Goal: Task Accomplishment & Management: Complete application form

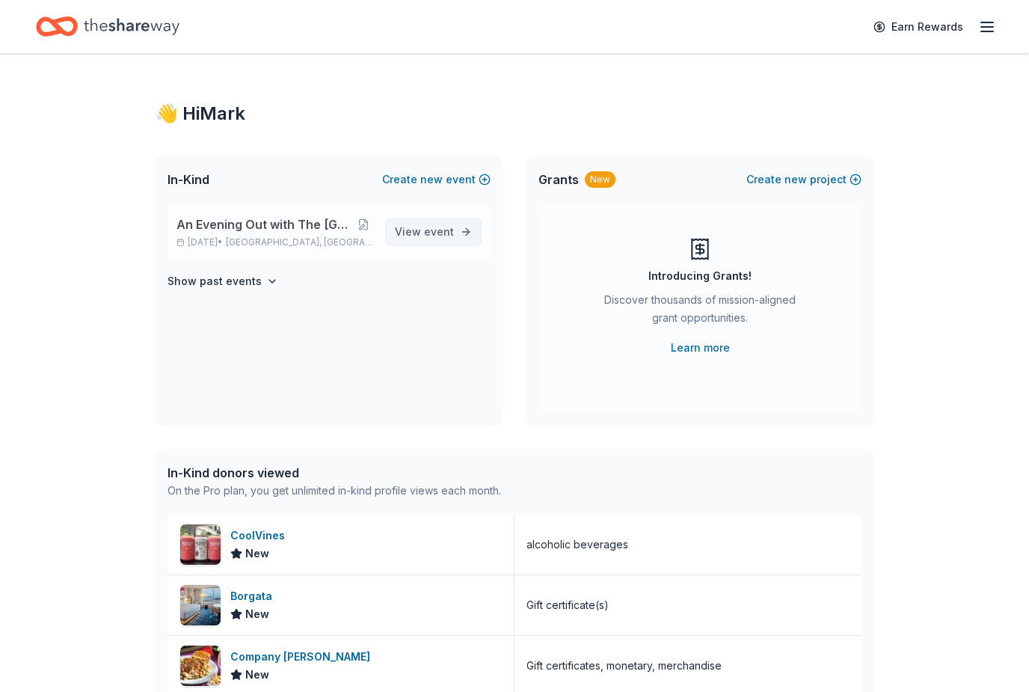
click at [441, 241] on link "View event" at bounding box center [433, 231] width 97 height 27
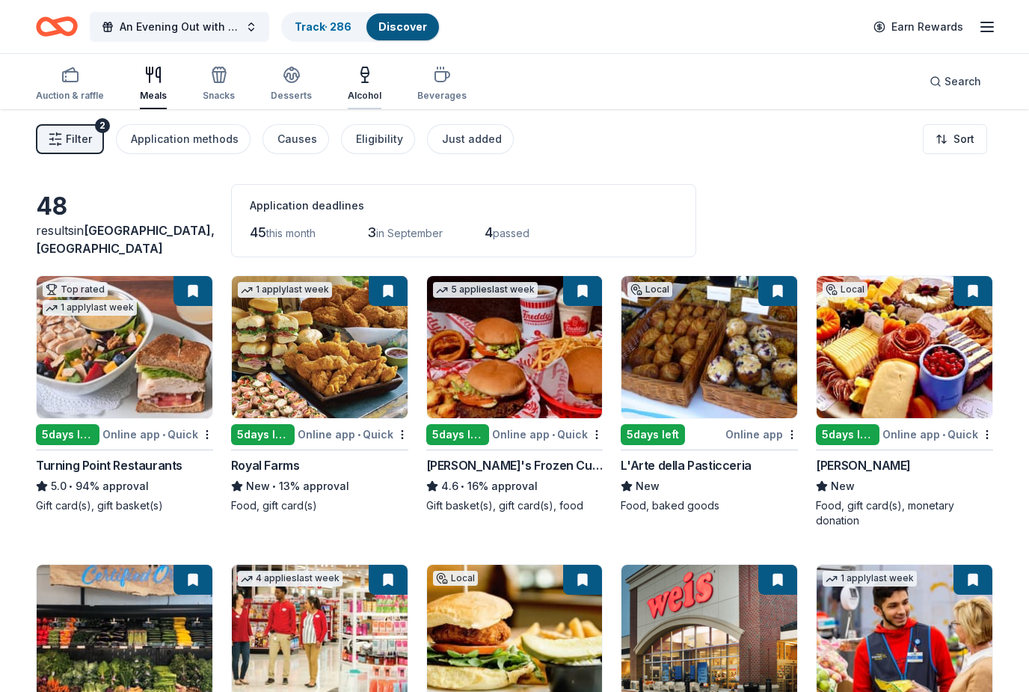
click at [348, 76] on div "button" at bounding box center [365, 75] width 34 height 18
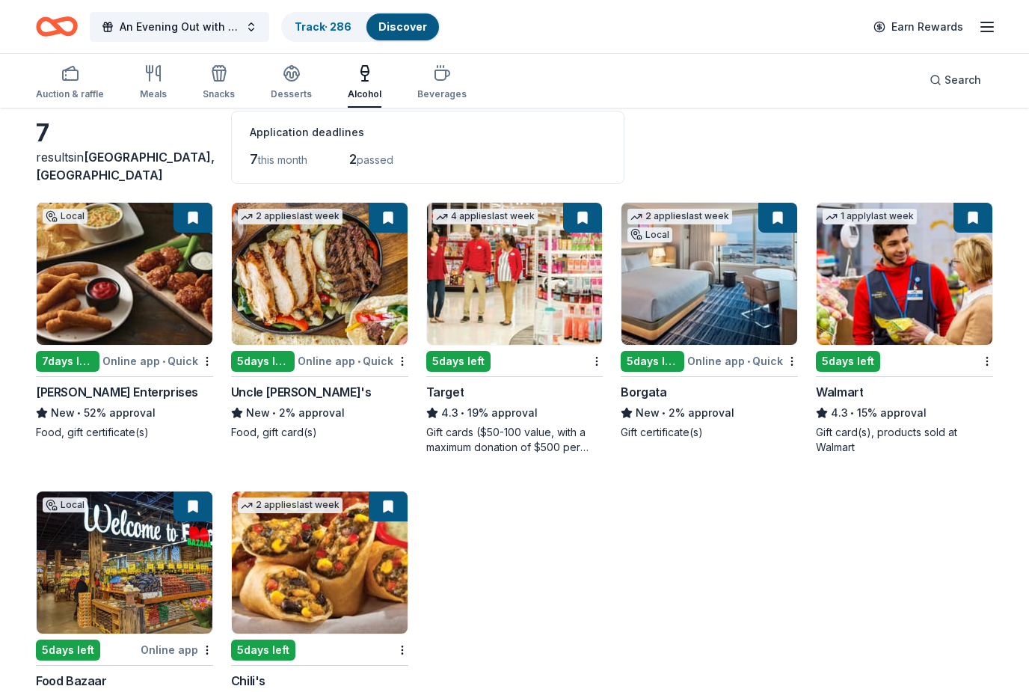
scroll to position [74, 0]
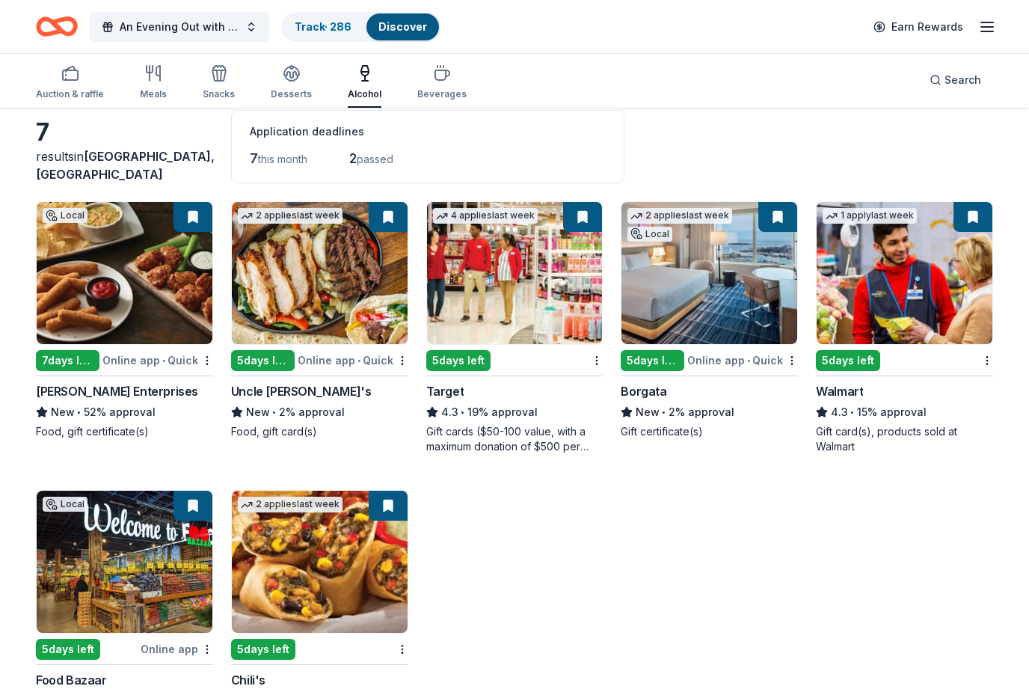
click at [522, 330] on img at bounding box center [515, 273] width 176 height 142
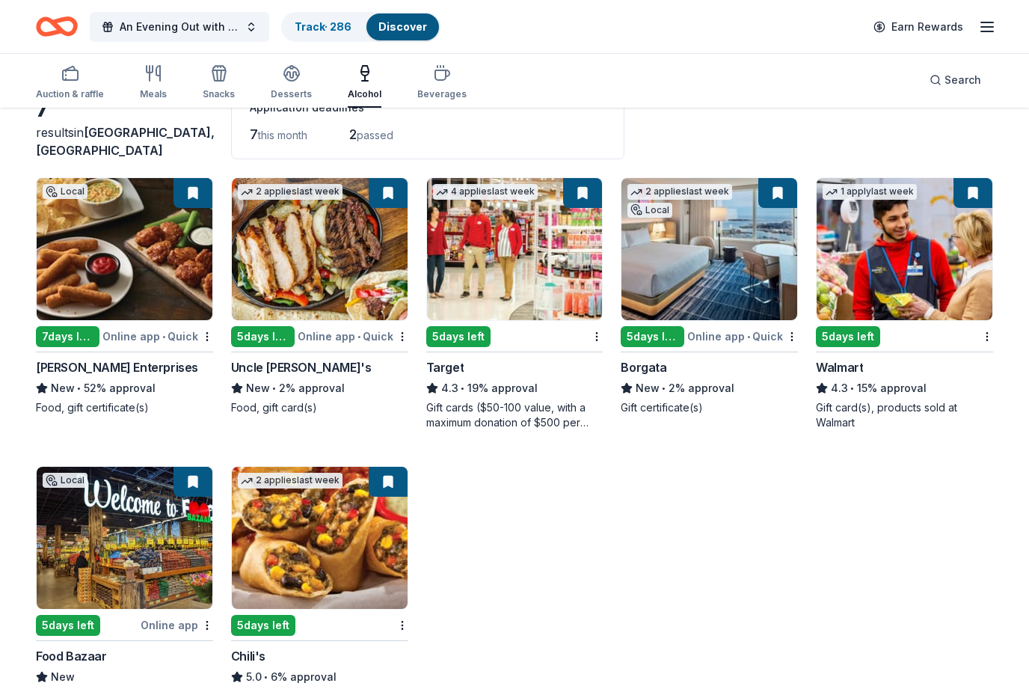
click at [921, 293] on img at bounding box center [905, 249] width 176 height 142
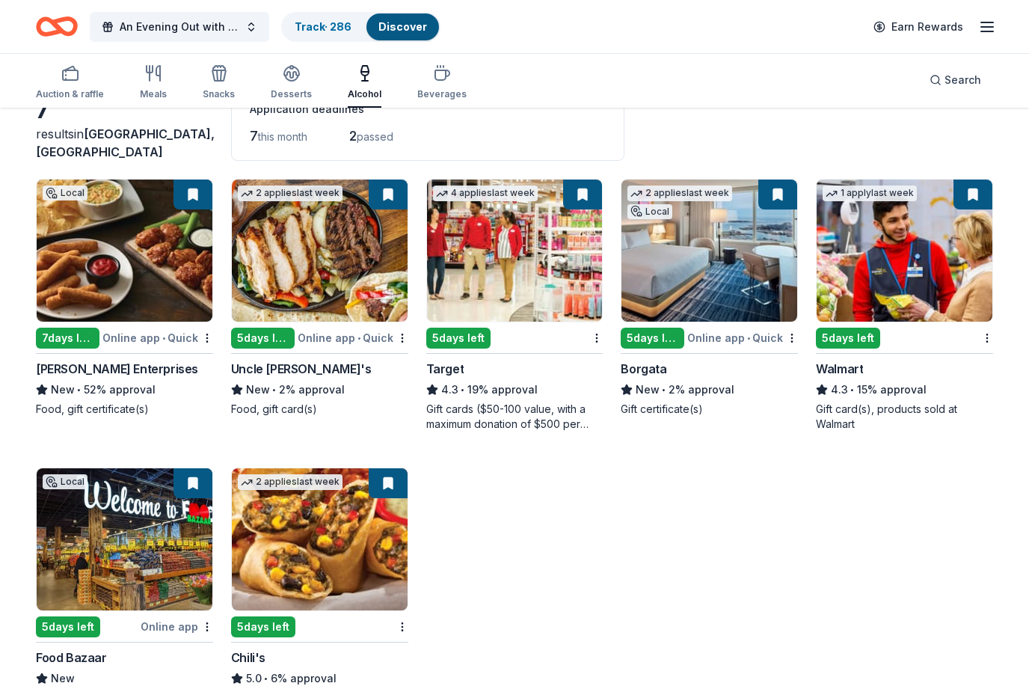
scroll to position [96, 0]
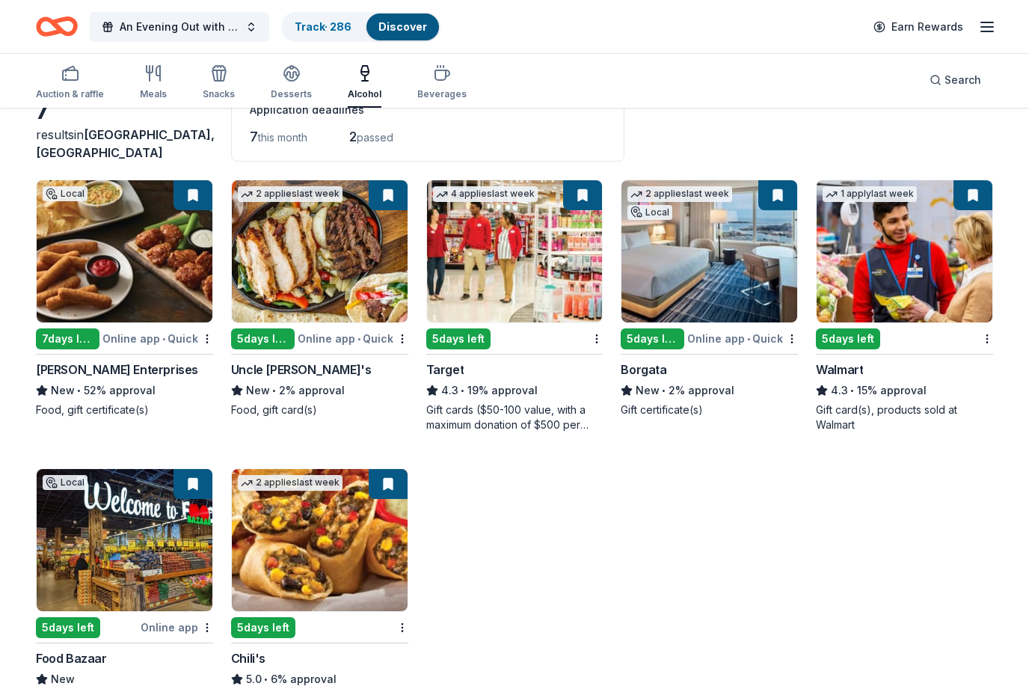
click at [361, 564] on img at bounding box center [320, 540] width 176 height 142
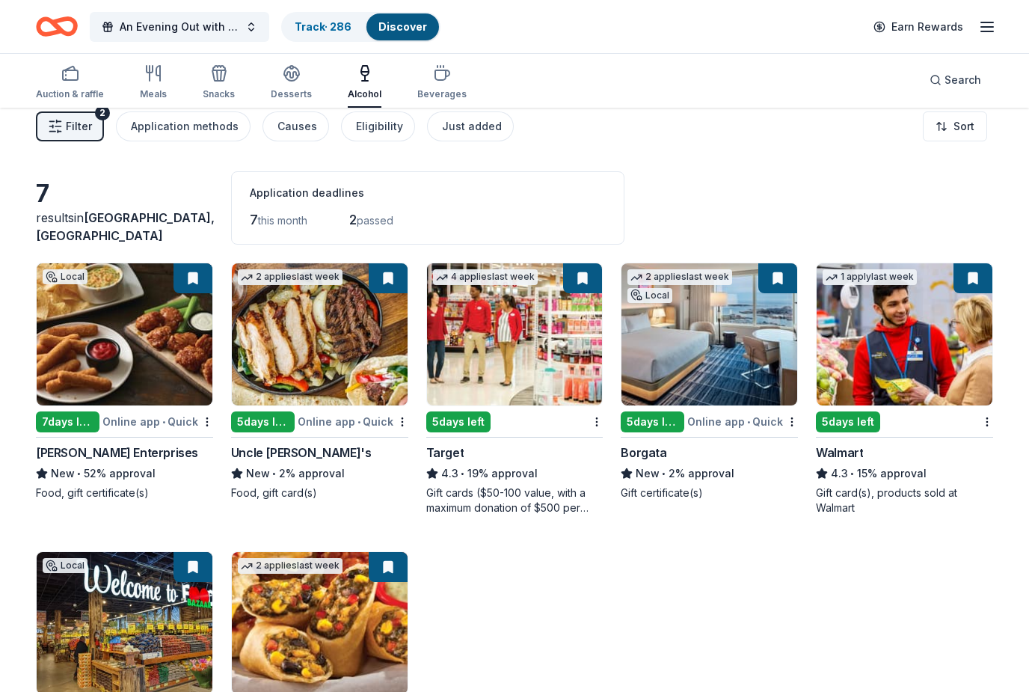
scroll to position [0, 0]
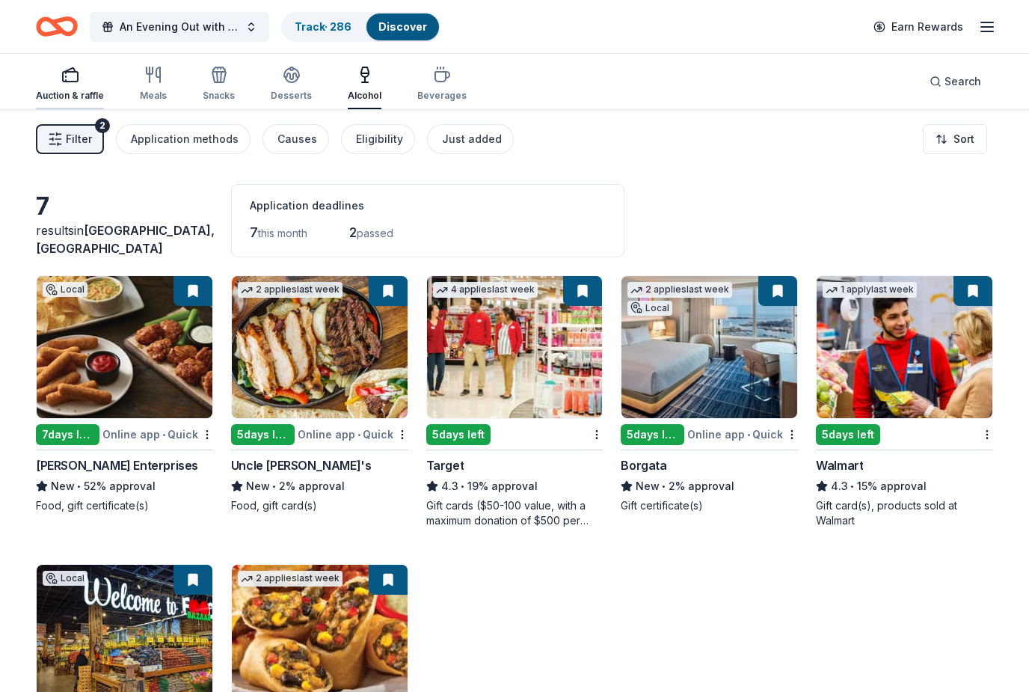
click at [66, 92] on div "Auction & raffle" at bounding box center [70, 96] width 68 height 12
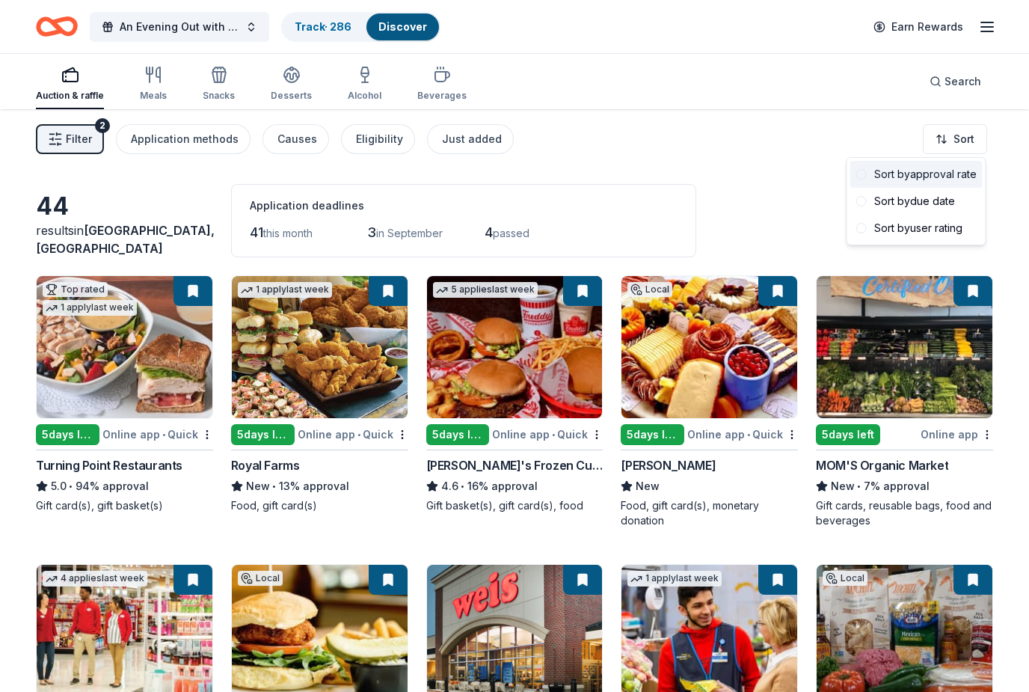
click at [949, 180] on div "Sort by approval rate" at bounding box center [917, 174] width 132 height 27
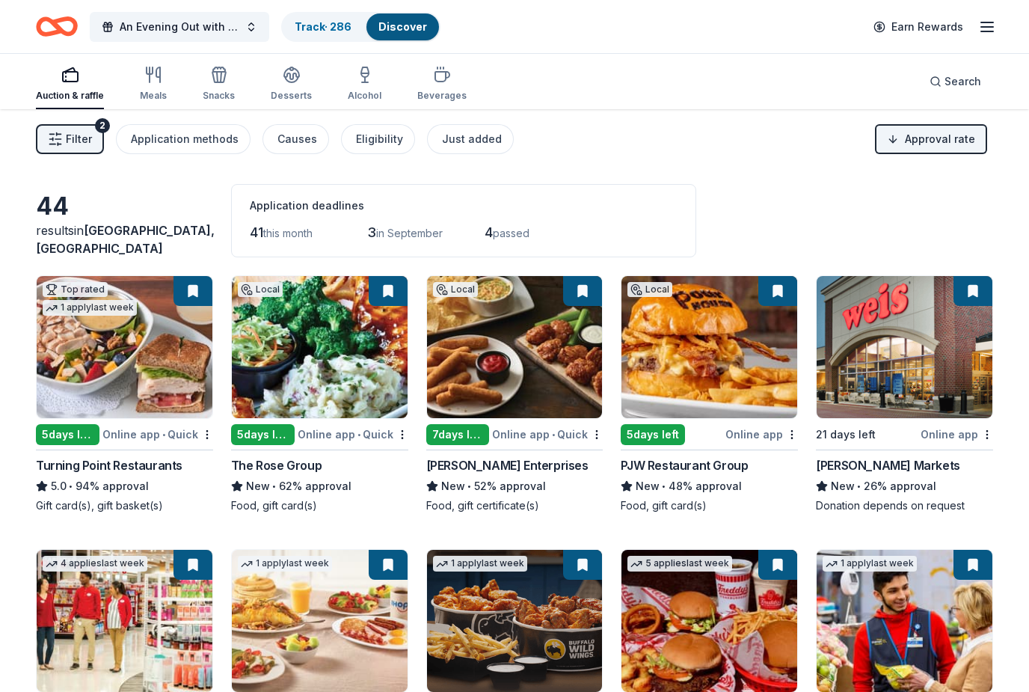
click at [911, 379] on img at bounding box center [905, 347] width 176 height 142
click at [88, 134] on span "Filter" at bounding box center [79, 139] width 26 height 18
click at [976, 301] on button at bounding box center [973, 291] width 39 height 30
click at [976, 297] on button at bounding box center [973, 291] width 39 height 30
click at [995, 497] on html "An Evening Out with The Pride Center of NJ Track · 286 Discover Earn Rewards Au…" at bounding box center [514, 346] width 1029 height 692
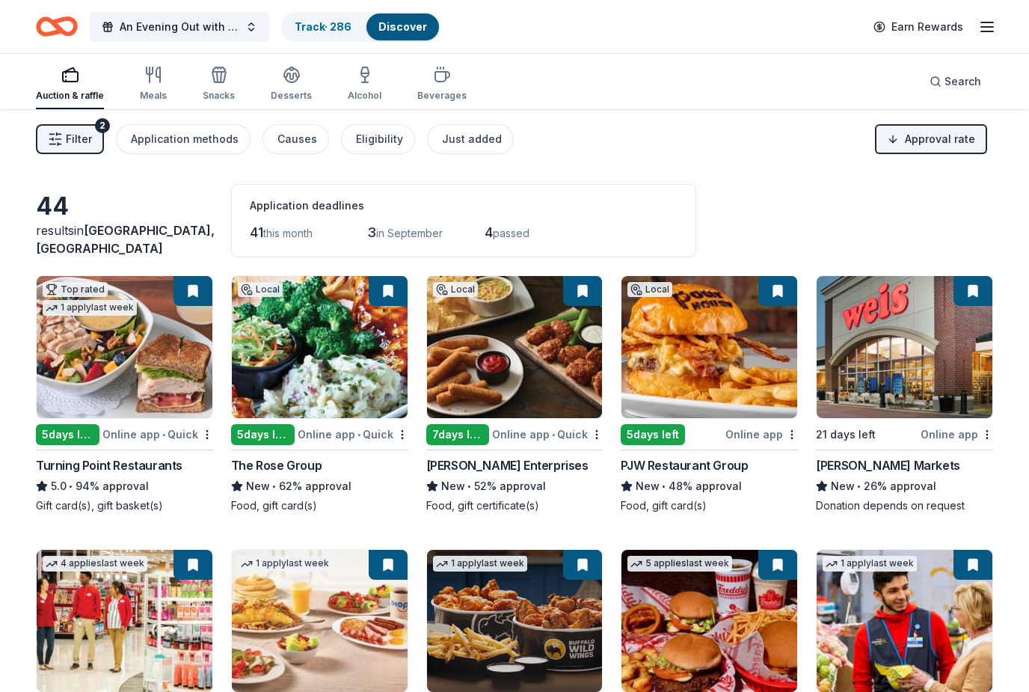
click at [885, 348] on img at bounding box center [905, 347] width 176 height 142
click at [714, 361] on img at bounding box center [710, 347] width 176 height 142
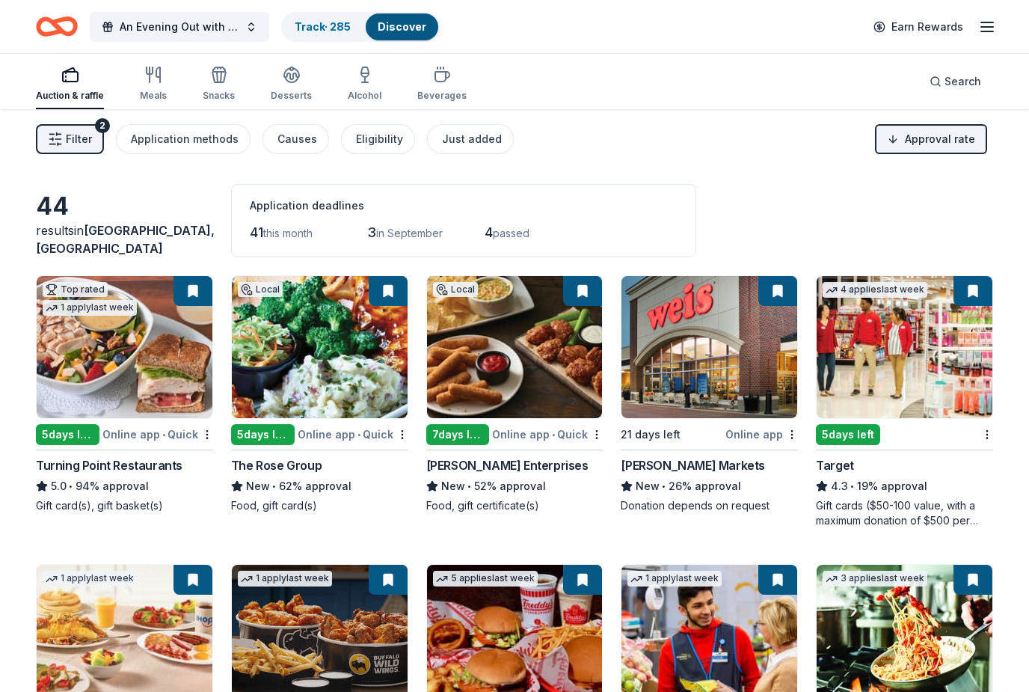
click at [341, 385] on img at bounding box center [320, 347] width 176 height 142
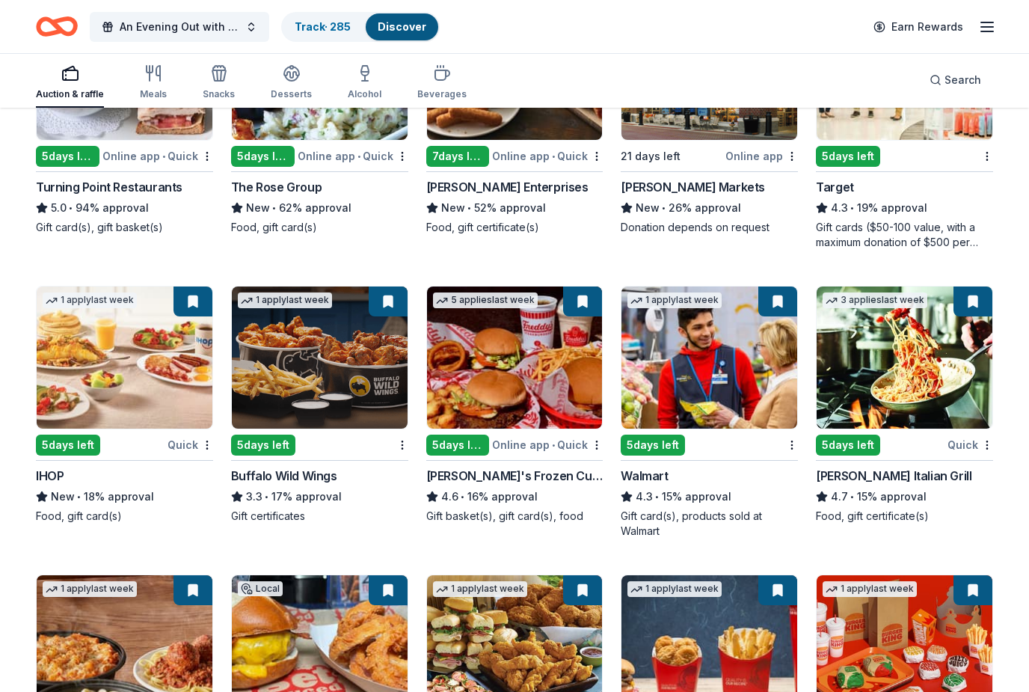
scroll to position [305, 0]
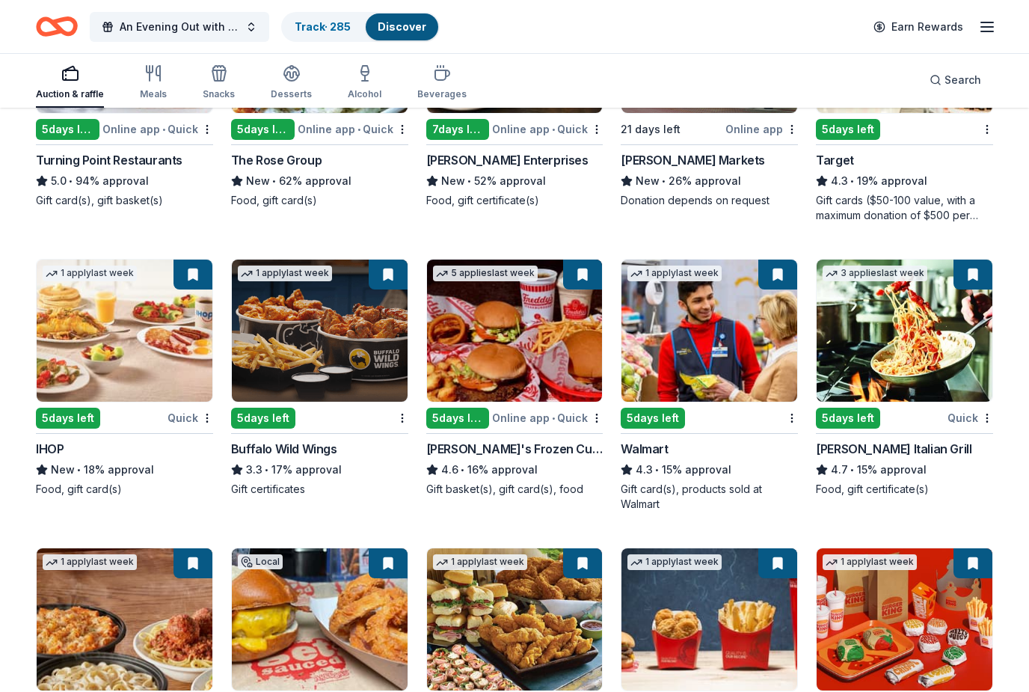
click at [983, 426] on div "Quick" at bounding box center [971, 417] width 46 height 19
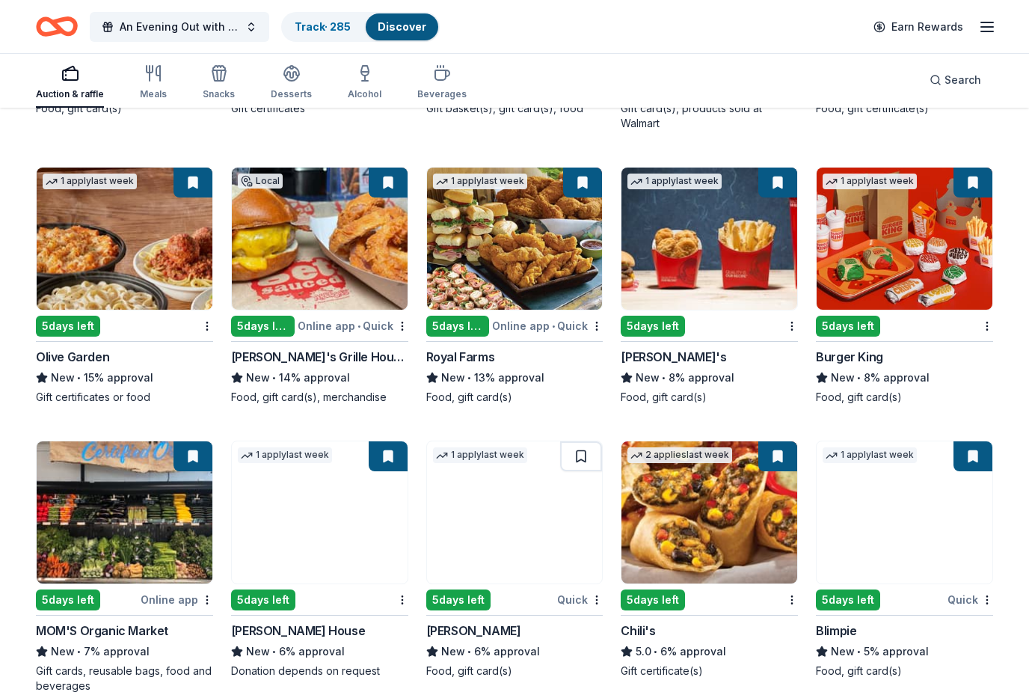
scroll to position [688, 0]
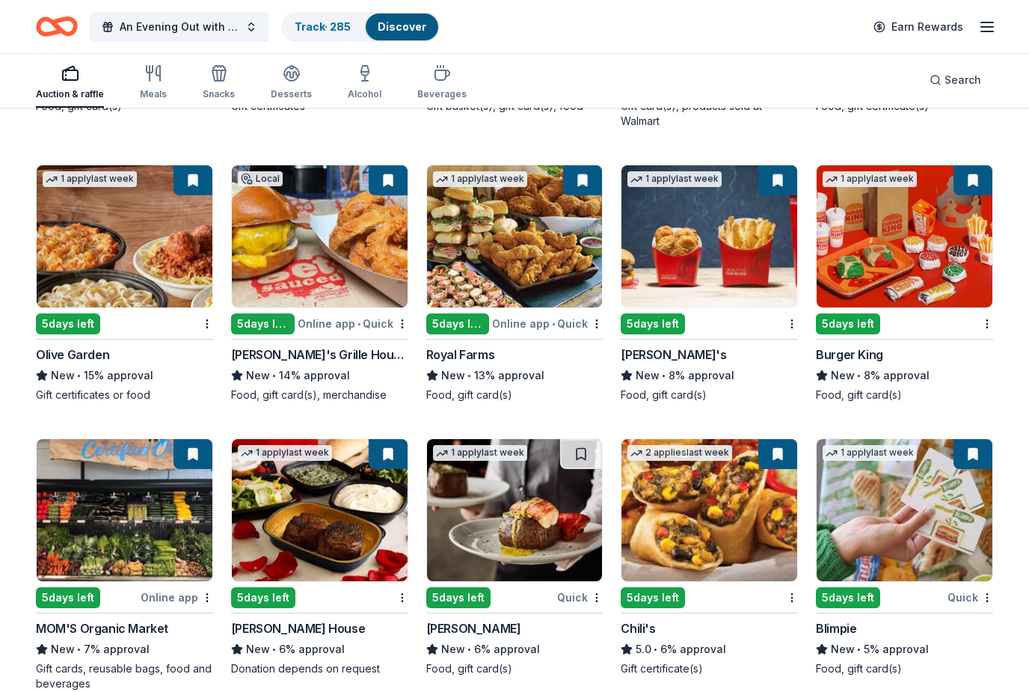
click at [195, 255] on img at bounding box center [125, 237] width 176 height 142
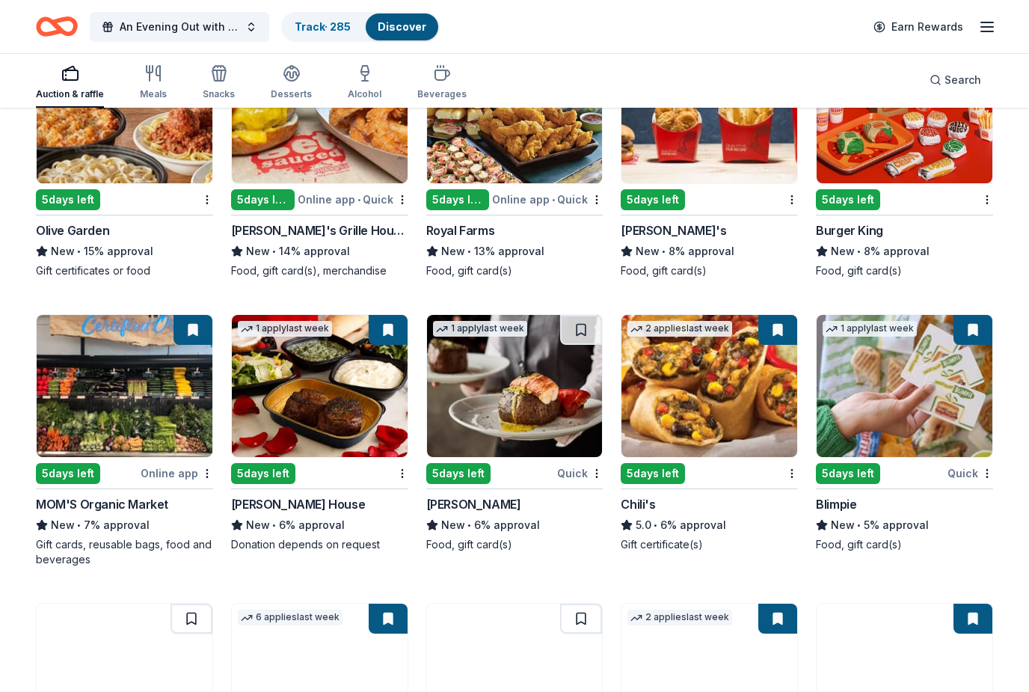
scroll to position [812, 0]
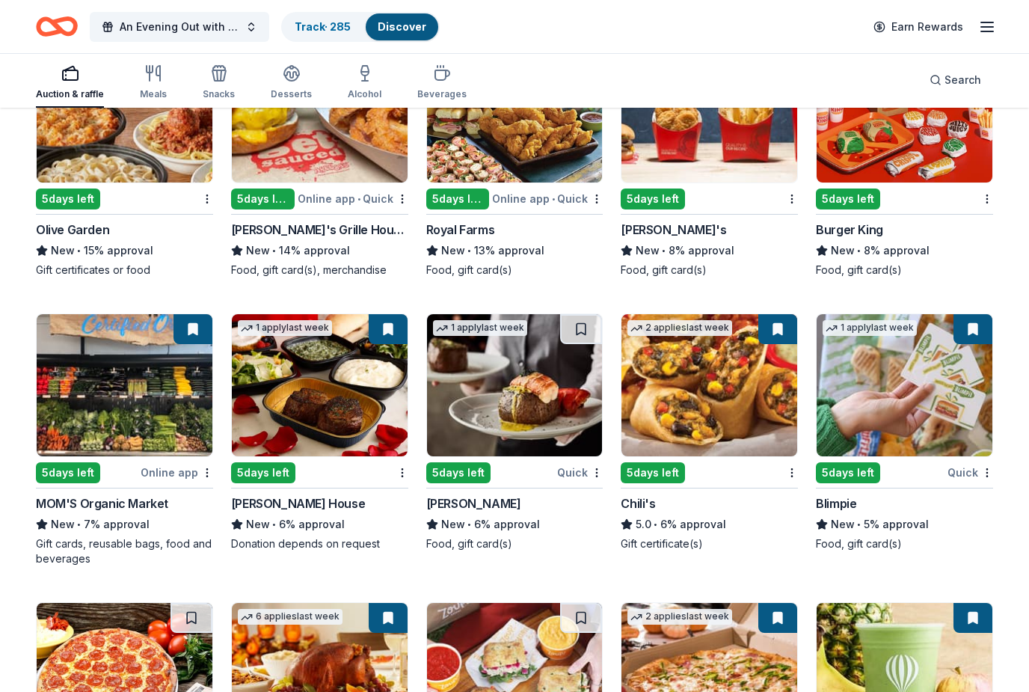
click at [395, 480] on div at bounding box center [400, 473] width 15 height 19
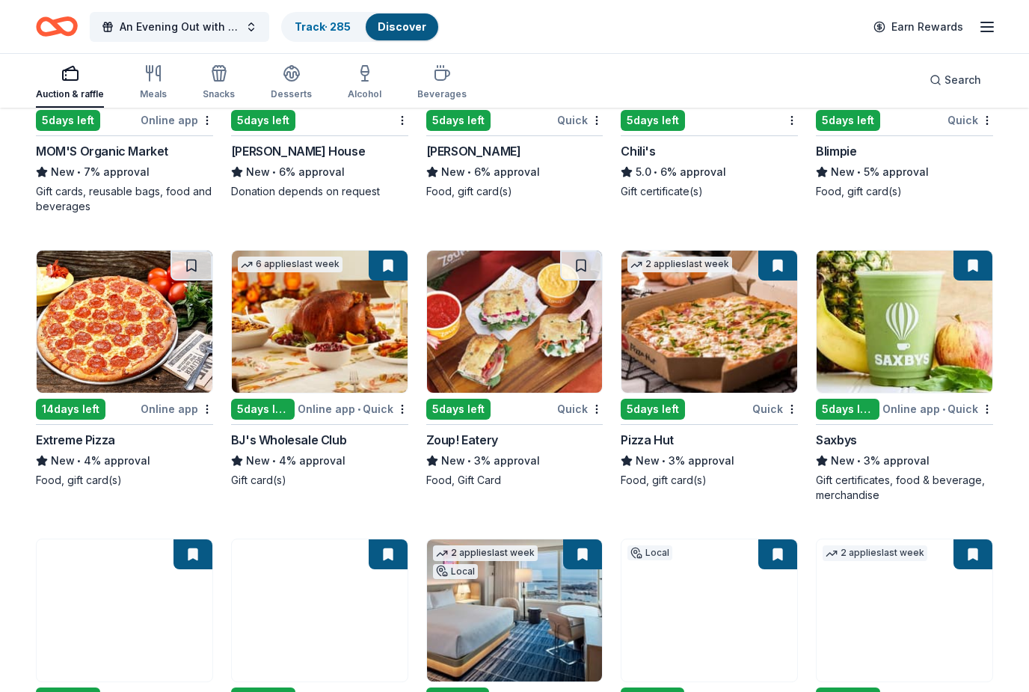
scroll to position [1166, 0]
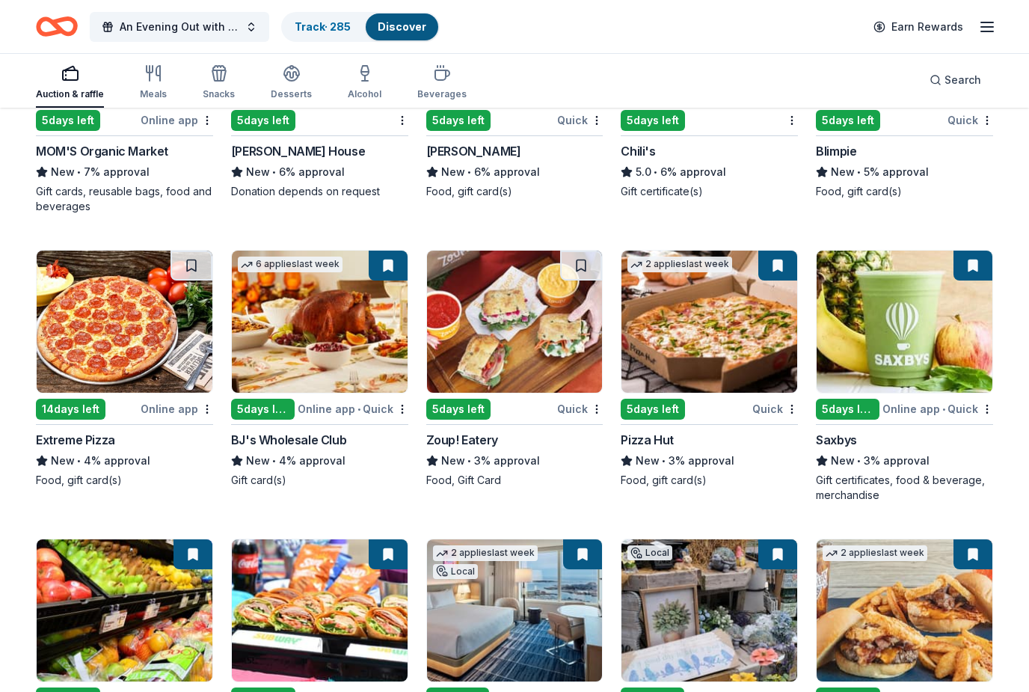
click at [370, 368] on img at bounding box center [320, 322] width 176 height 142
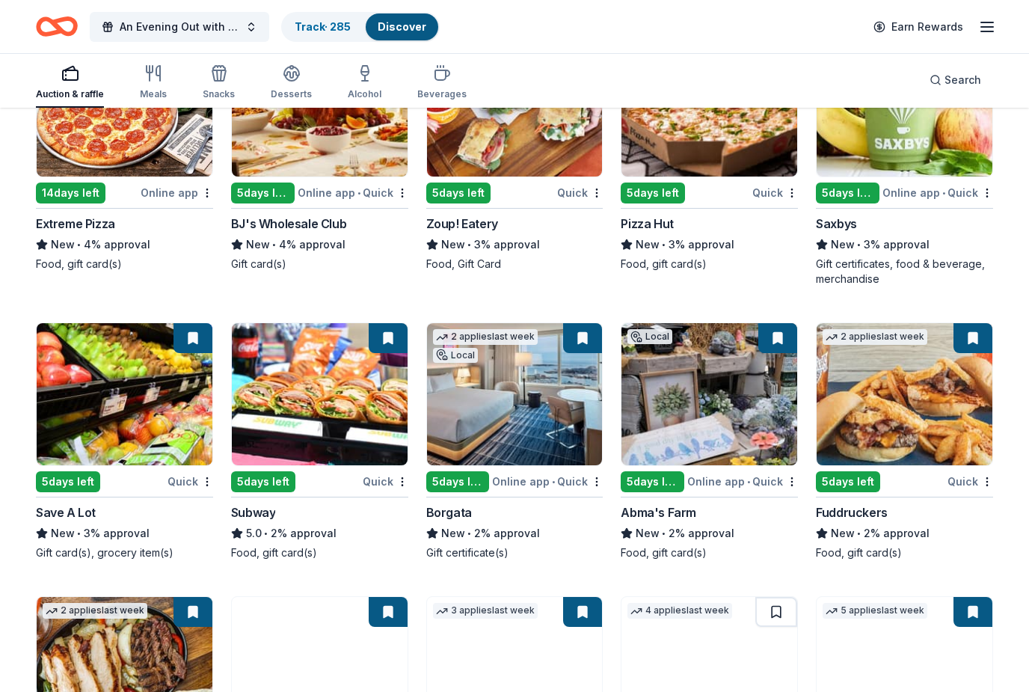
scroll to position [1382, 0]
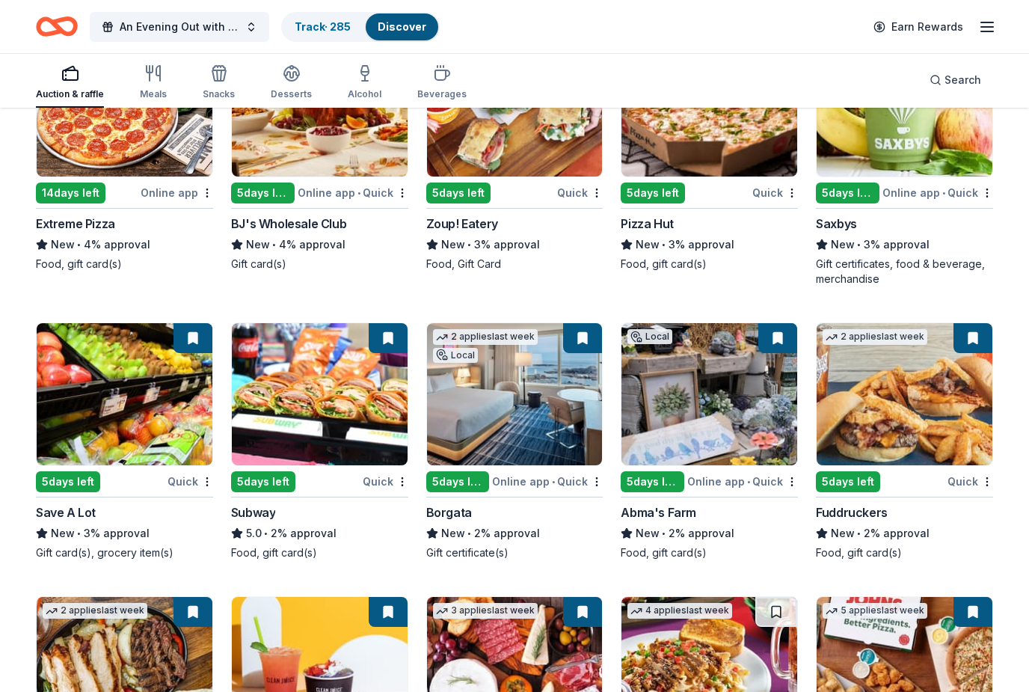
click at [957, 388] on img at bounding box center [905, 394] width 176 height 142
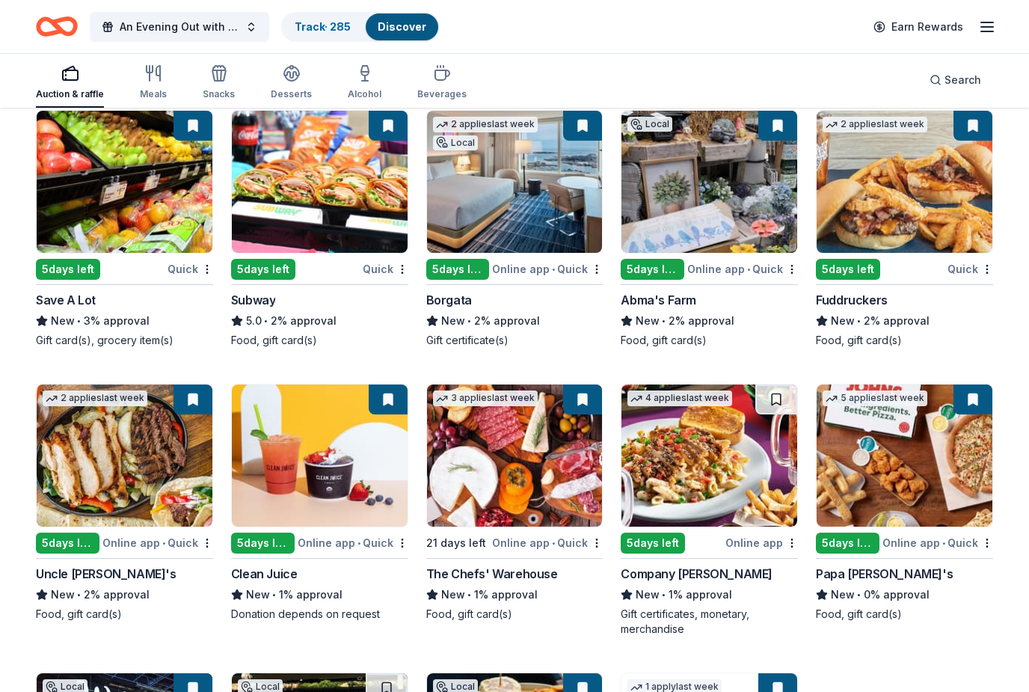
scroll to position [1594, 0]
click at [541, 205] on img at bounding box center [515, 182] width 176 height 142
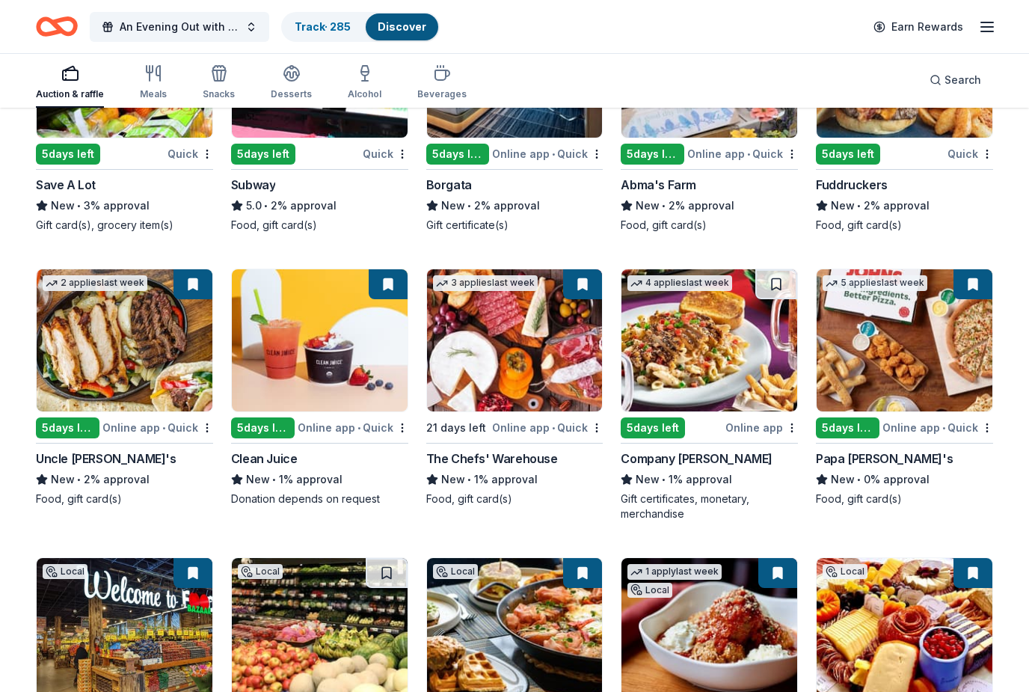
scroll to position [1709, 0]
click at [774, 431] on div "Online app" at bounding box center [762, 427] width 73 height 19
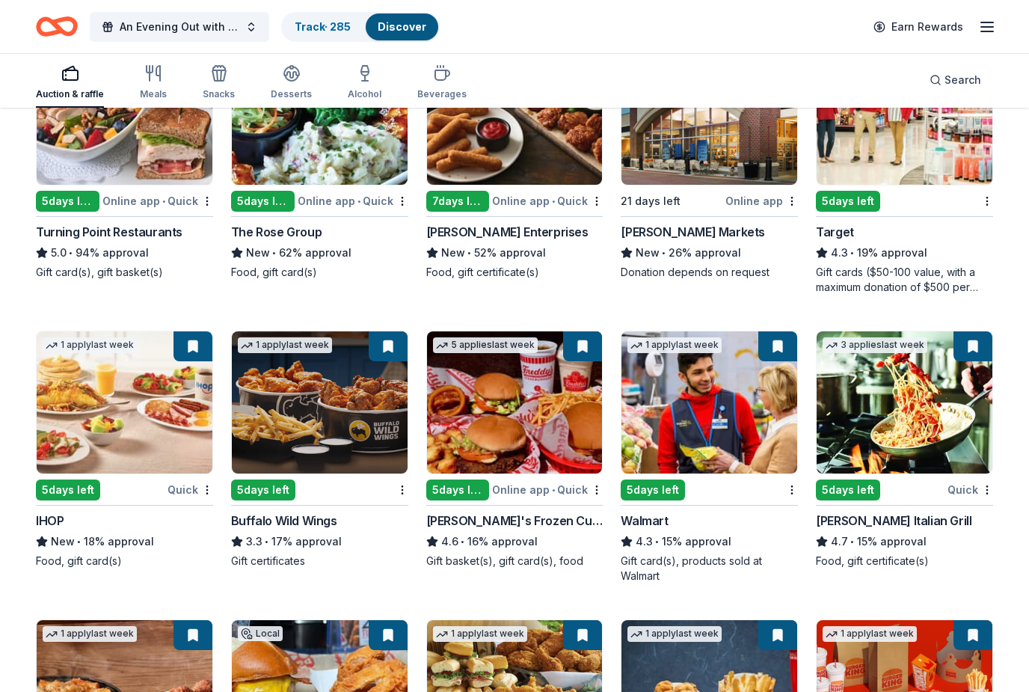
scroll to position [0, 0]
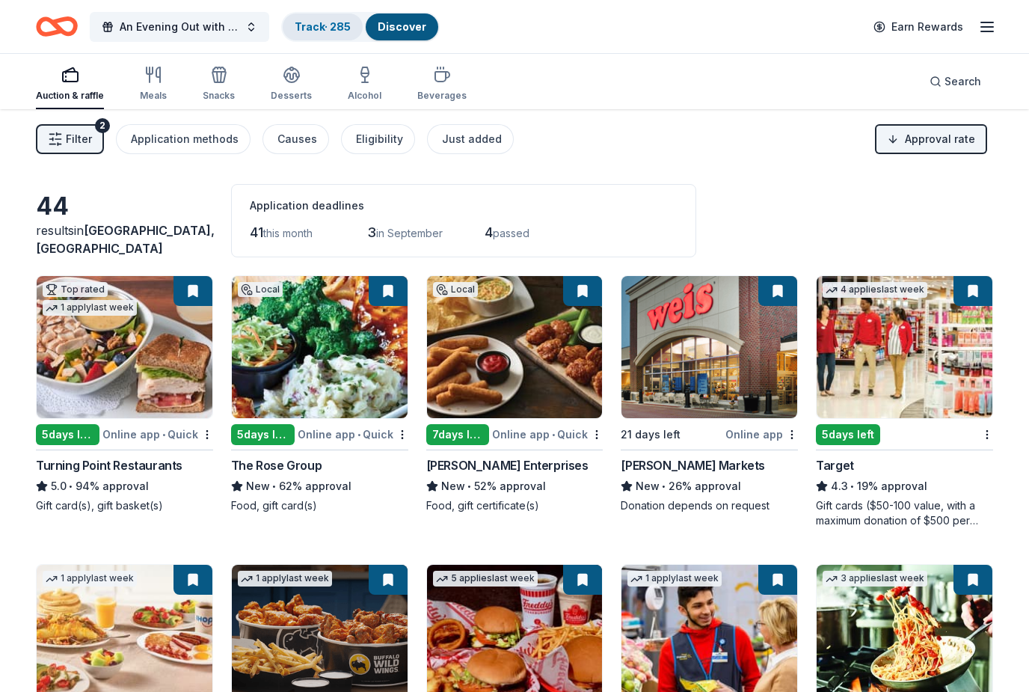
click at [321, 32] on link "Track · 285" at bounding box center [323, 26] width 56 height 13
click at [302, 31] on link "Track · 285" at bounding box center [323, 26] width 56 height 13
click at [315, 32] on link "Track · 285" at bounding box center [323, 26] width 56 height 13
click at [325, 24] on link "Track · 285" at bounding box center [323, 26] width 56 height 13
click at [325, 23] on link "Track · 285" at bounding box center [323, 26] width 56 height 13
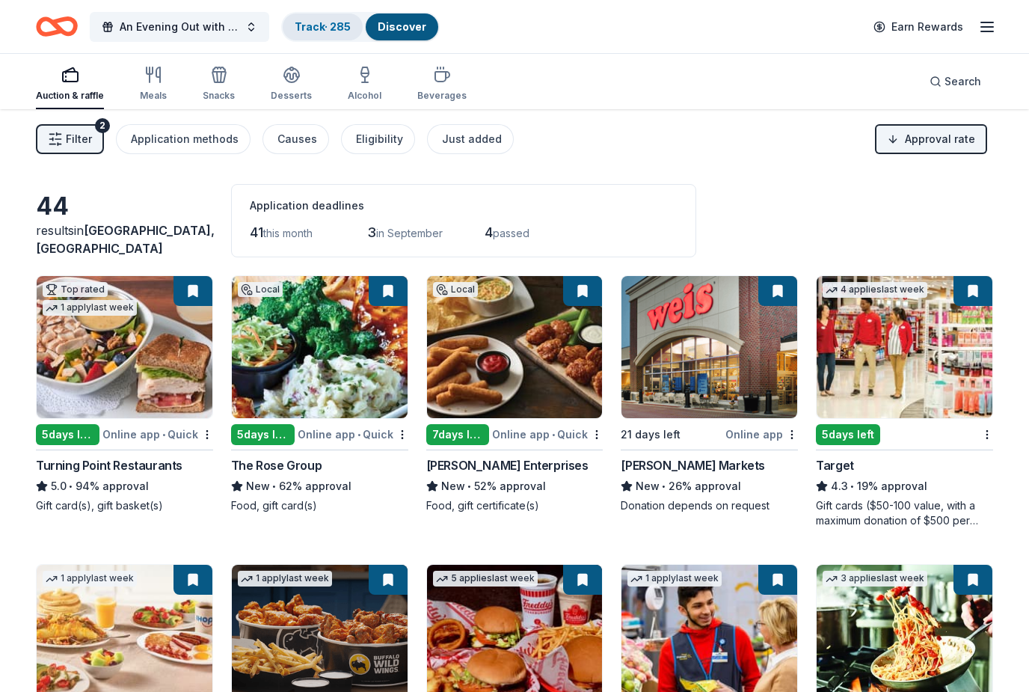
click at [316, 31] on link "Track · 285" at bounding box center [323, 26] width 56 height 13
click at [317, 31] on link "Track · 285" at bounding box center [323, 26] width 56 height 13
click at [319, 34] on div "Track · 285" at bounding box center [323, 26] width 80 height 27
click at [248, 37] on button "An Evening Out with The [GEOGRAPHIC_DATA]" at bounding box center [180, 27] width 180 height 30
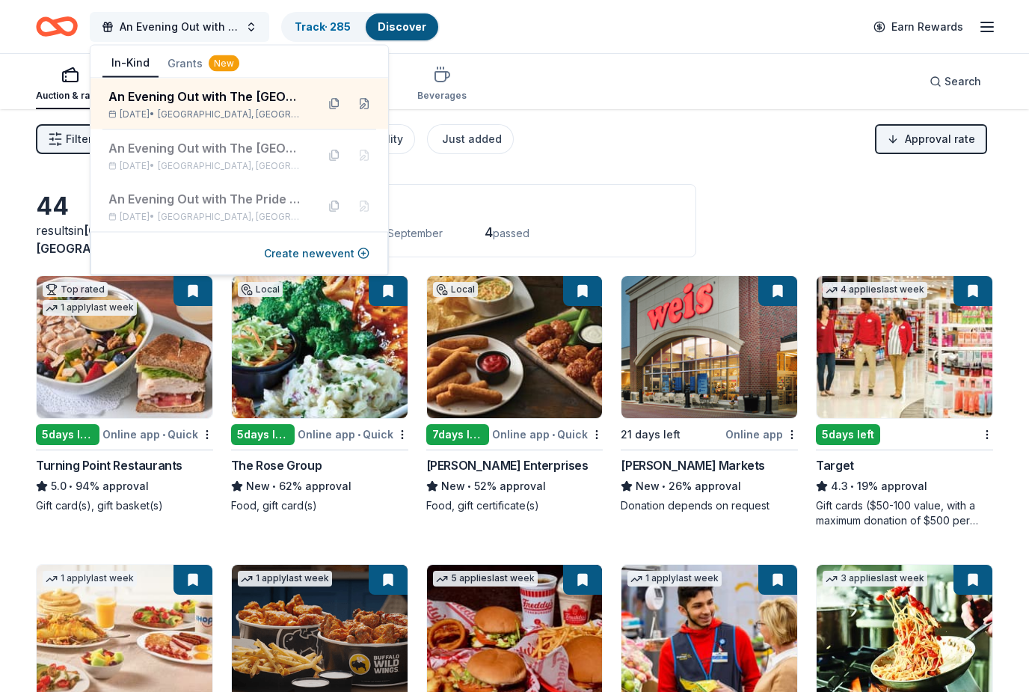
click at [246, 28] on button "An Evening Out with The [GEOGRAPHIC_DATA]" at bounding box center [180, 27] width 180 height 30
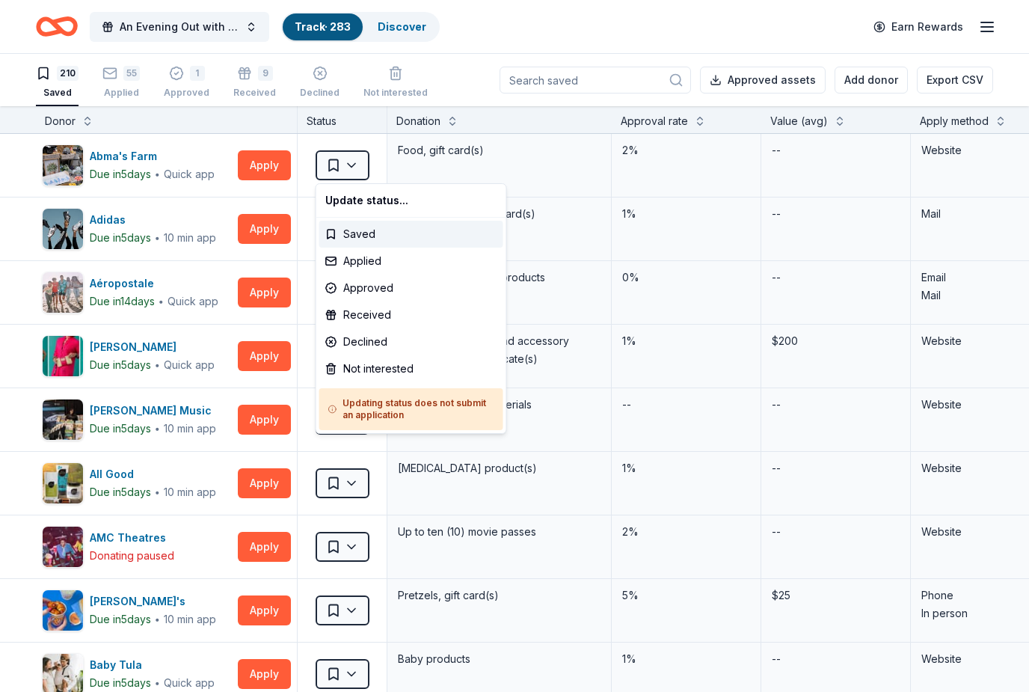
click at [358, 164] on html "An Evening Out with The Pride Center of NJ Track · 283 Discover Earn Rewards 21…" at bounding box center [514, 346] width 1029 height 692
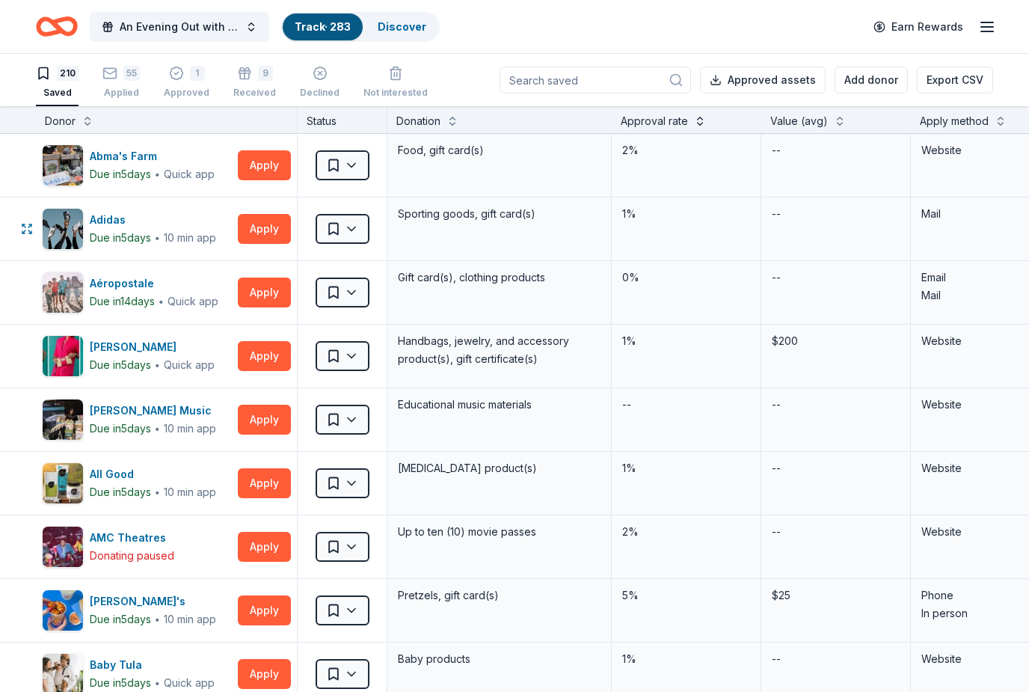
click at [694, 122] on button at bounding box center [700, 119] width 12 height 15
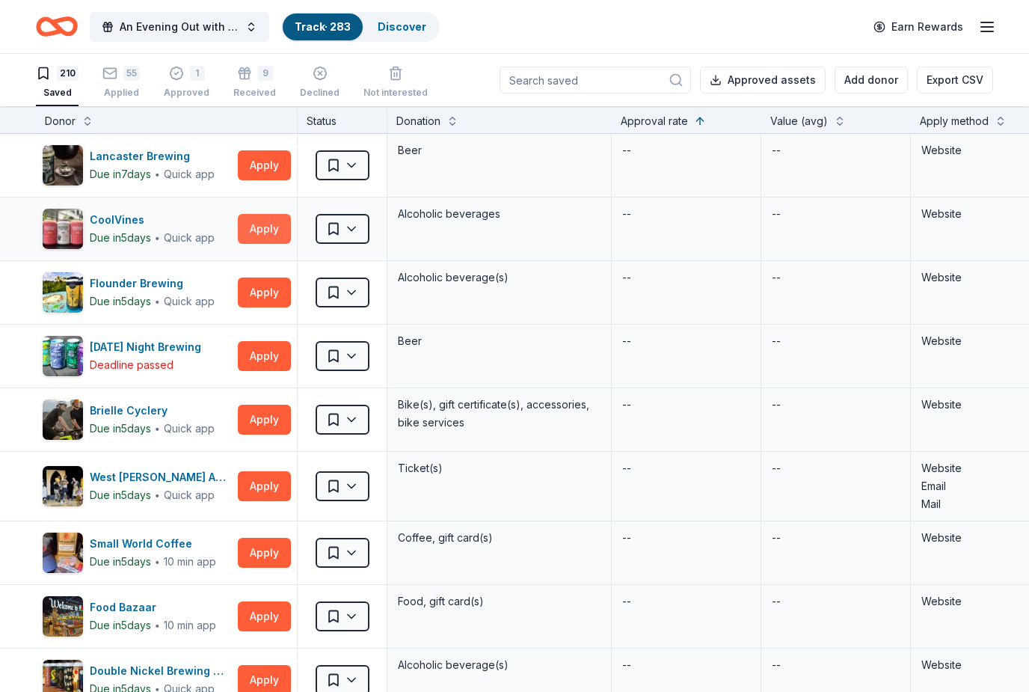
click at [262, 230] on button "Apply" at bounding box center [264, 229] width 53 height 30
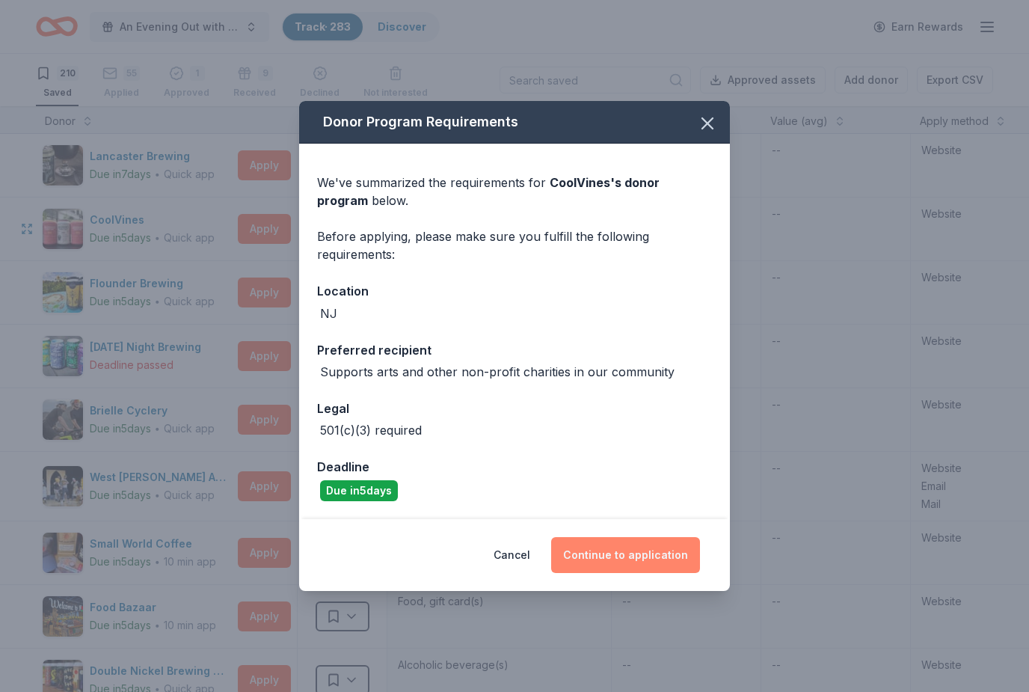
click at [673, 562] on button "Continue to application" at bounding box center [625, 555] width 149 height 36
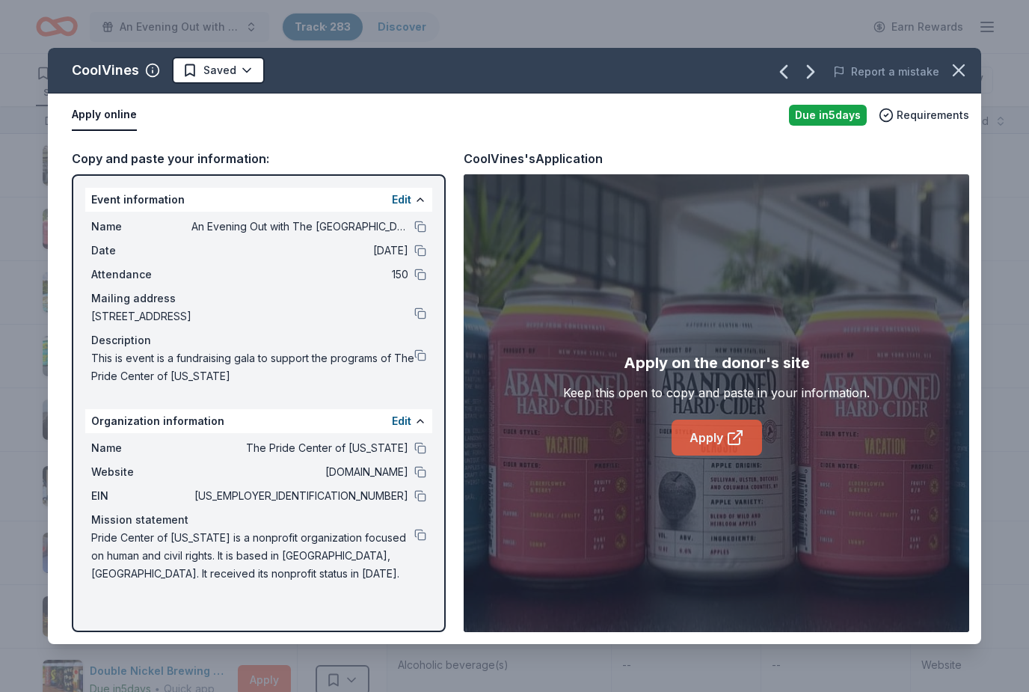
click at [716, 442] on link "Apply" at bounding box center [717, 438] width 91 height 36
click at [967, 70] on icon "button" at bounding box center [959, 70] width 21 height 21
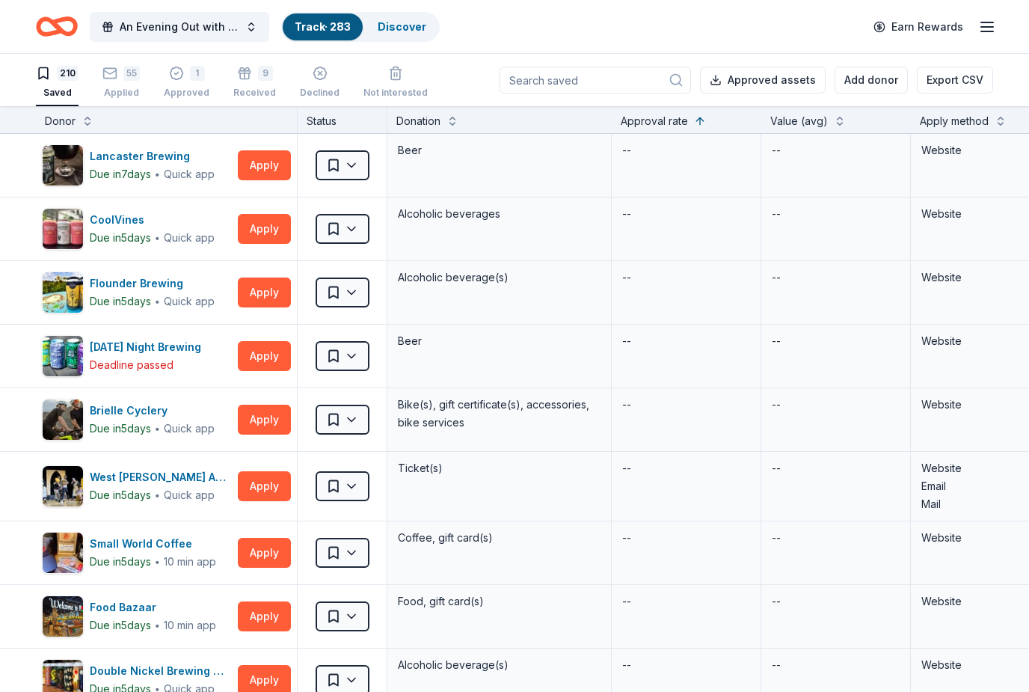
click at [693, 126] on div "Approval rate" at bounding box center [687, 121] width 132 height 18
click at [659, 122] on div "Approval rate" at bounding box center [654, 121] width 67 height 18
click at [661, 123] on div "Approval rate" at bounding box center [654, 121] width 67 height 18
click at [695, 119] on button at bounding box center [700, 119] width 12 height 15
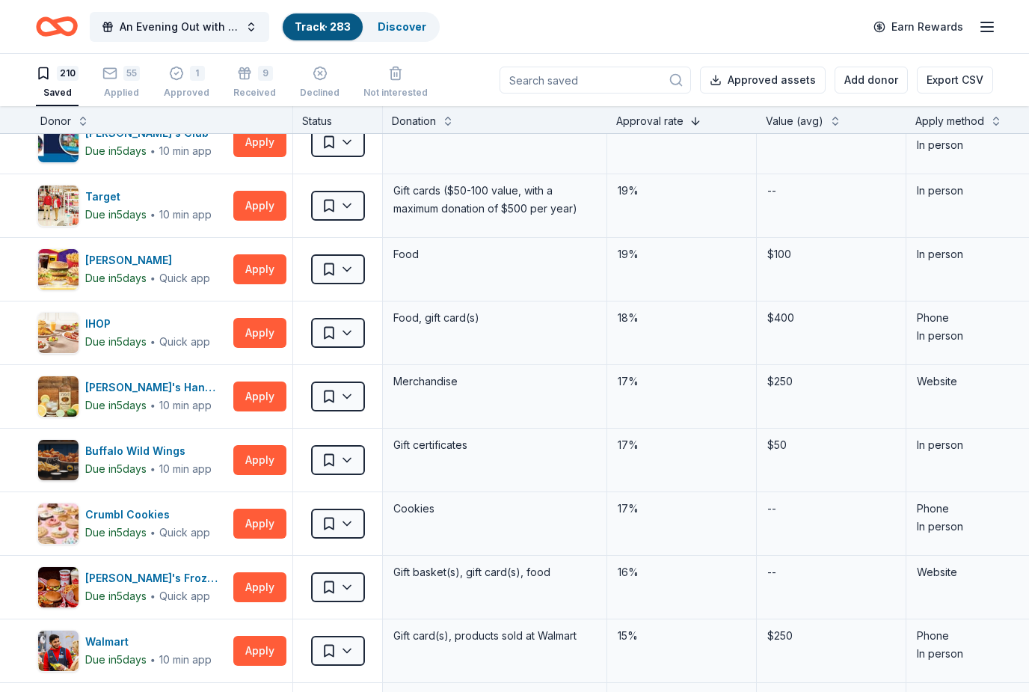
scroll to position [469, 4]
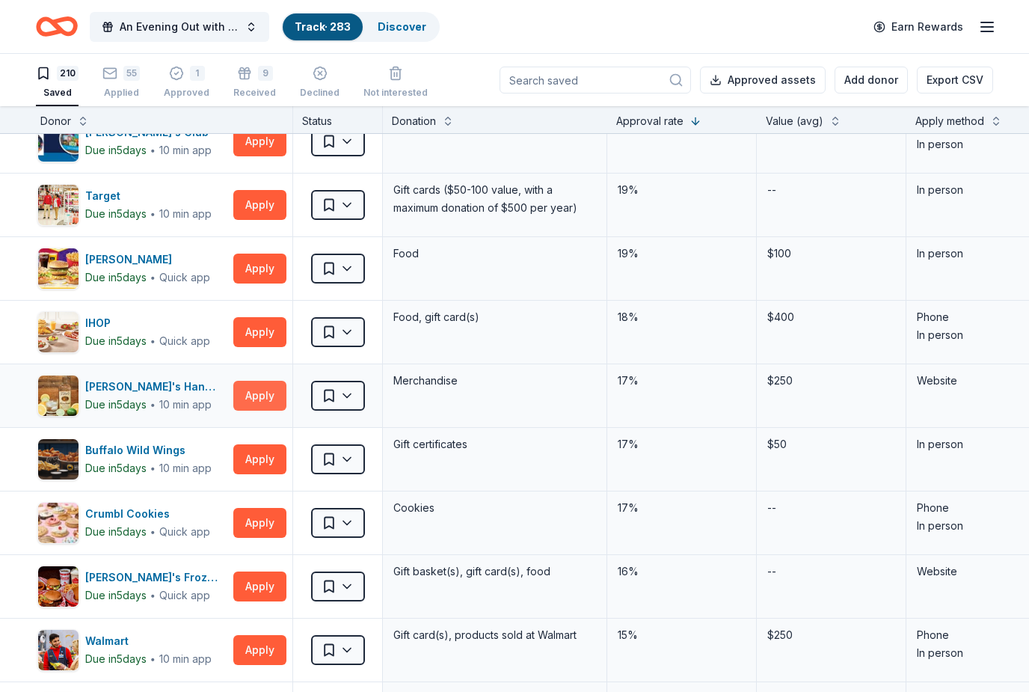
click at [264, 399] on button "Apply" at bounding box center [259, 396] width 53 height 30
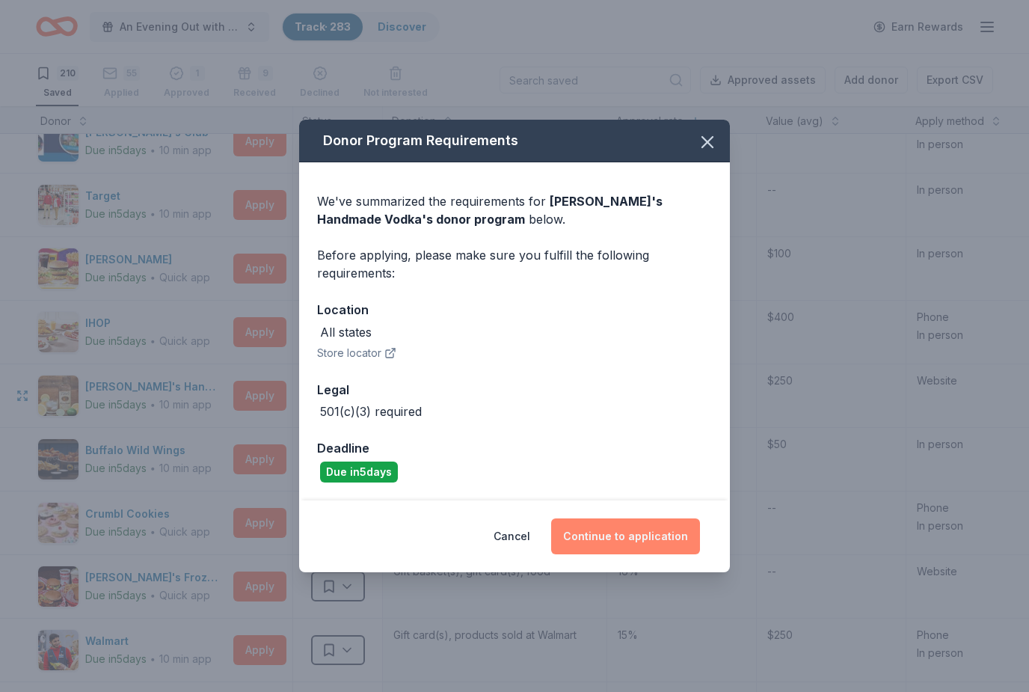
click at [669, 539] on button "Continue to application" at bounding box center [625, 536] width 149 height 36
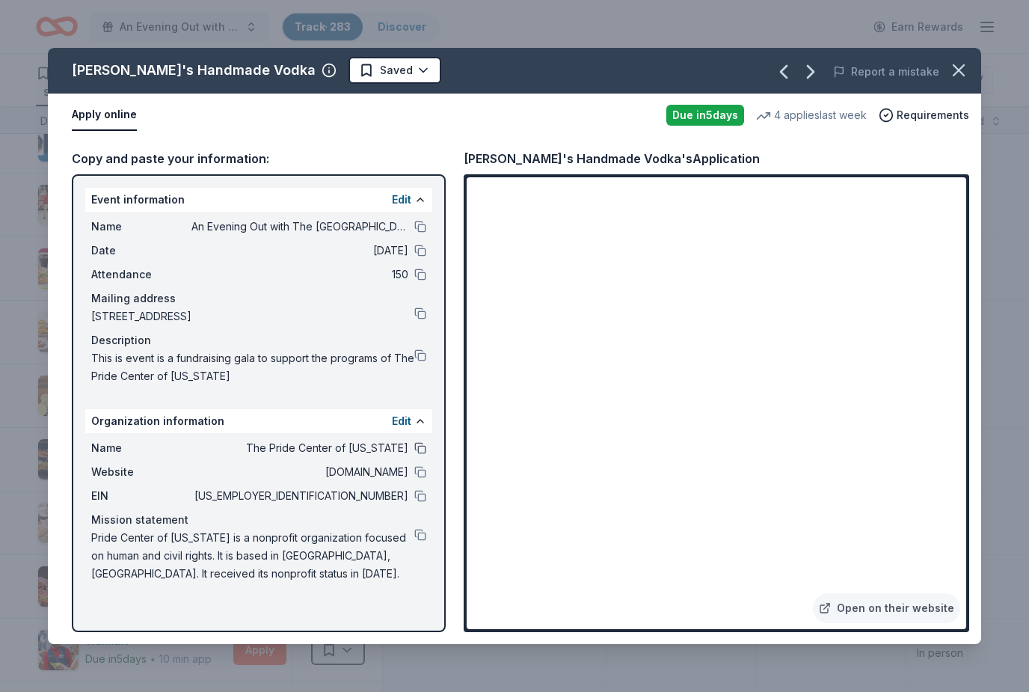
click at [417, 452] on button at bounding box center [420, 448] width 12 height 12
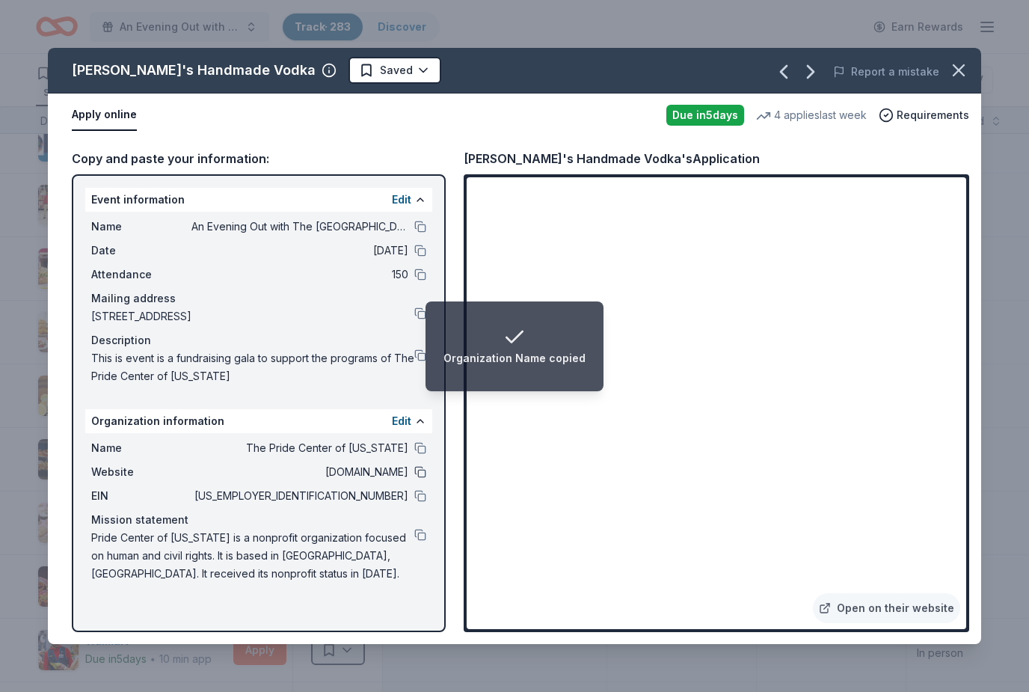
click at [417, 477] on button at bounding box center [420, 472] width 12 height 12
click at [407, 315] on span "[STREET_ADDRESS]" at bounding box center [252, 316] width 323 height 18
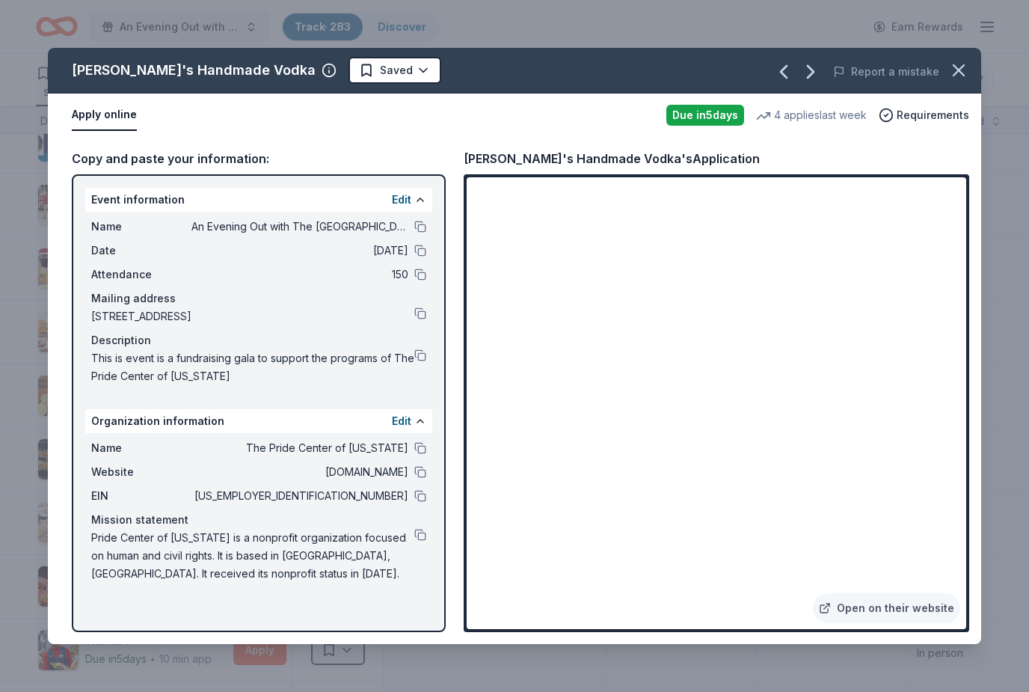
click at [410, 511] on div "Mission statement" at bounding box center [258, 520] width 335 height 18
click at [421, 498] on button at bounding box center [420, 496] width 12 height 12
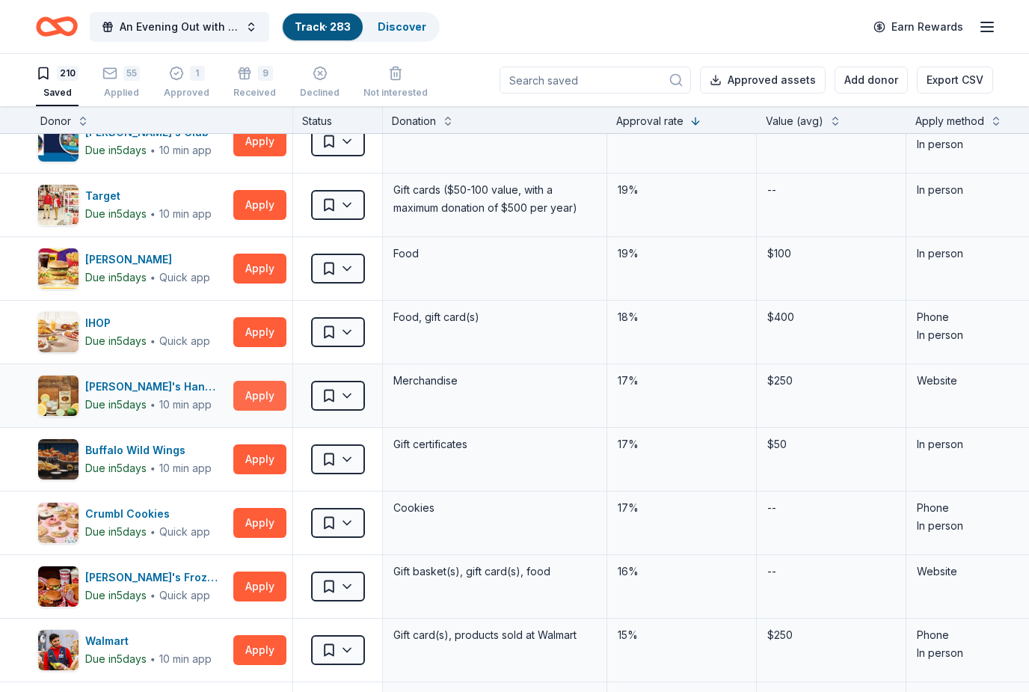
click at [279, 405] on button "Apply" at bounding box center [259, 396] width 53 height 30
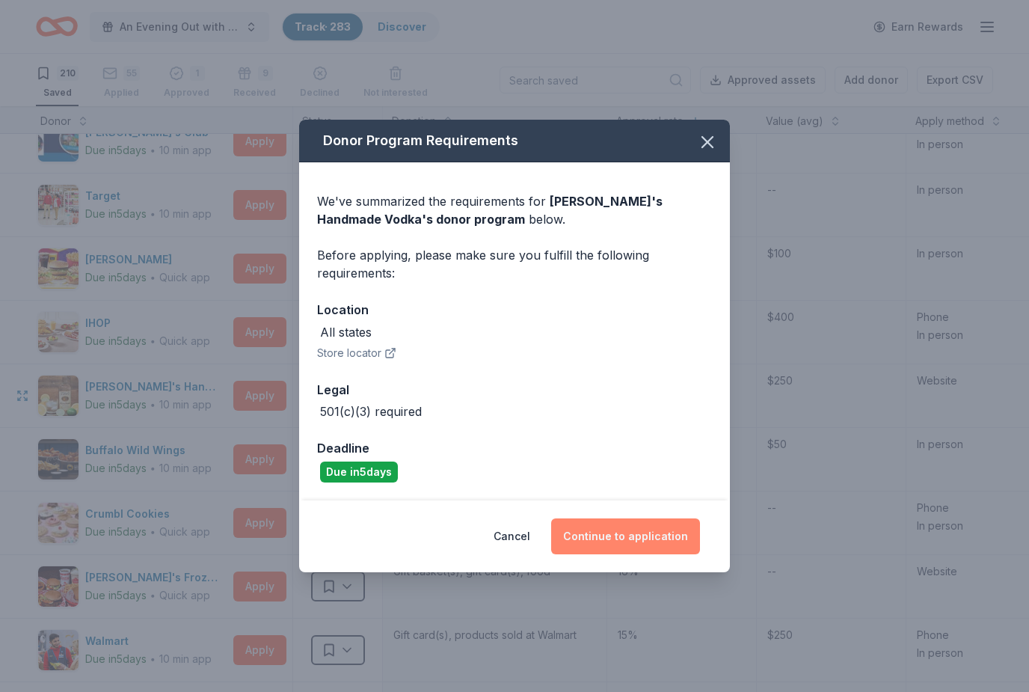
click at [660, 542] on button "Continue to application" at bounding box center [625, 536] width 149 height 36
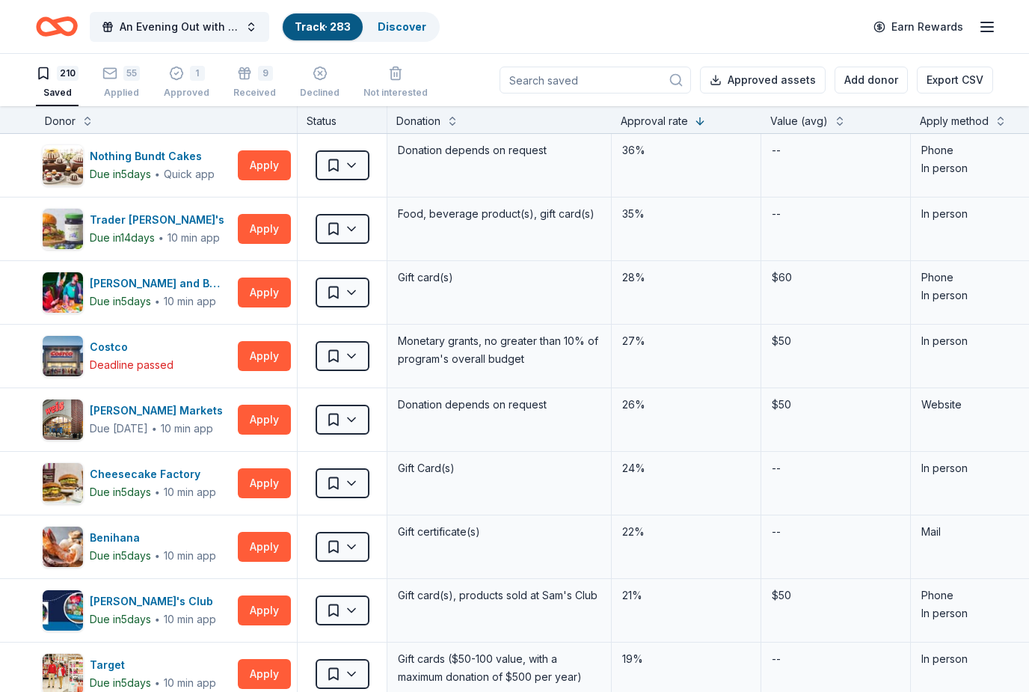
scroll to position [0, 0]
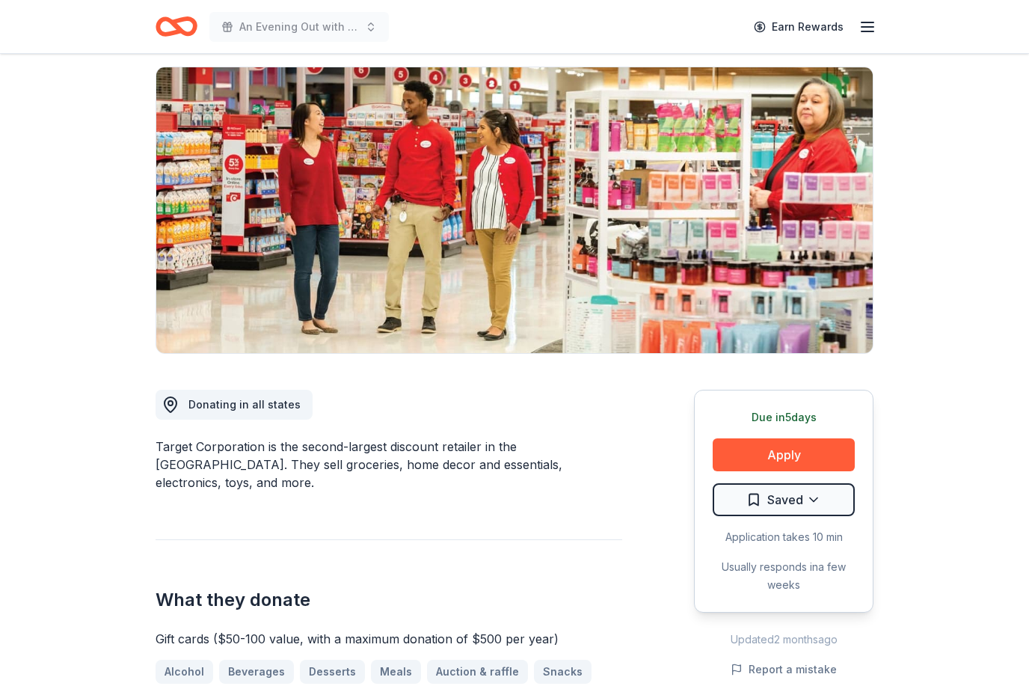
scroll to position [115, 0]
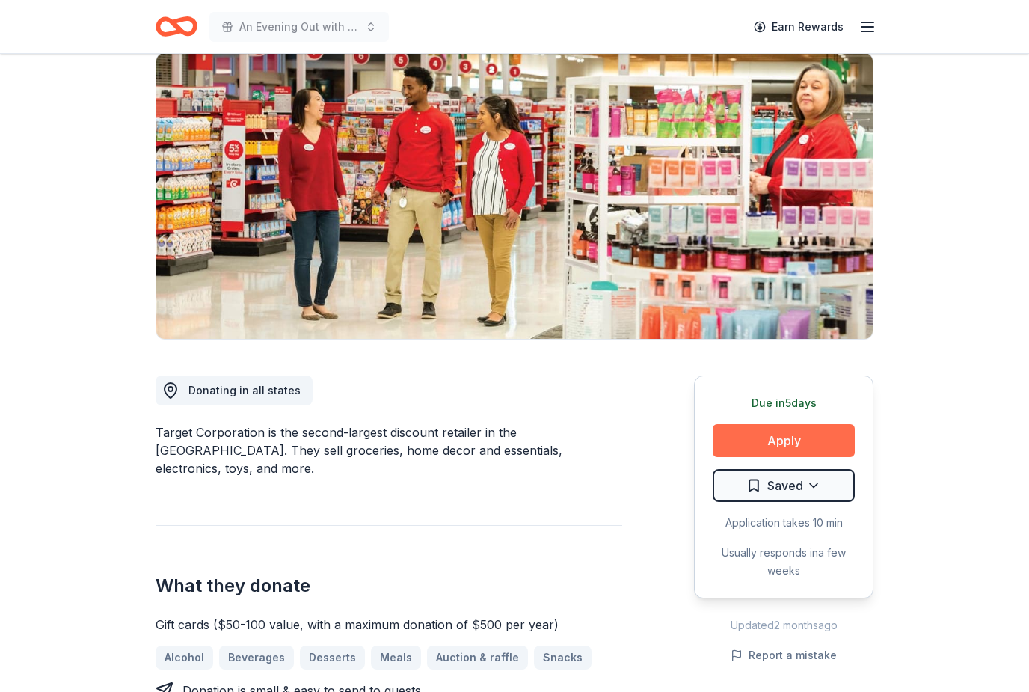
click at [808, 440] on button "Apply" at bounding box center [784, 440] width 142 height 33
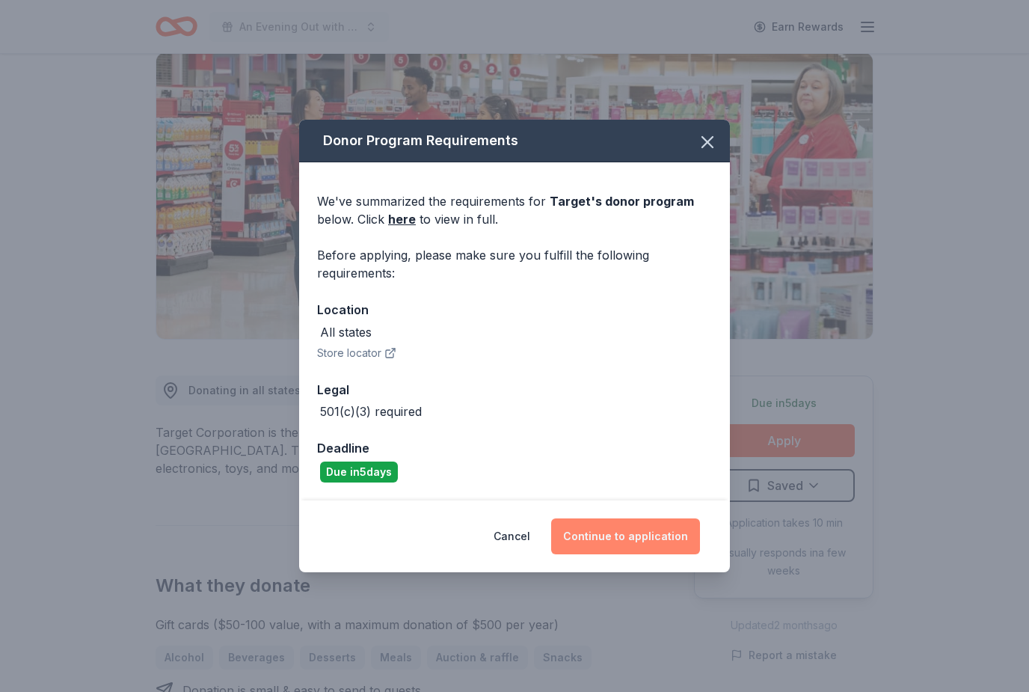
click at [654, 554] on button "Continue to application" at bounding box center [625, 536] width 149 height 36
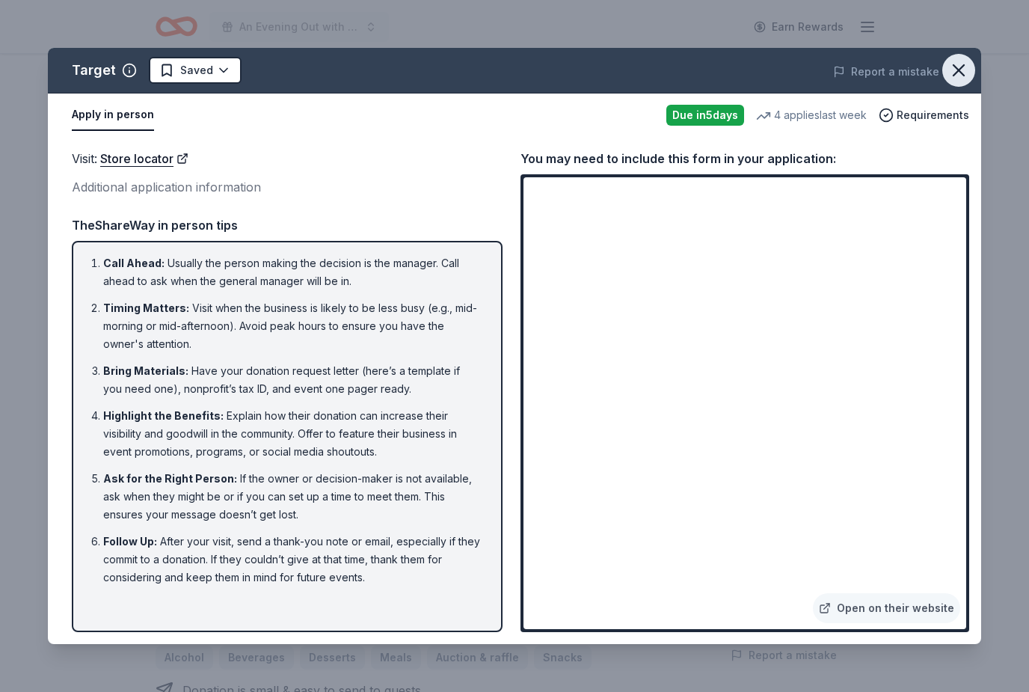
click at [958, 62] on icon "button" at bounding box center [959, 70] width 21 height 21
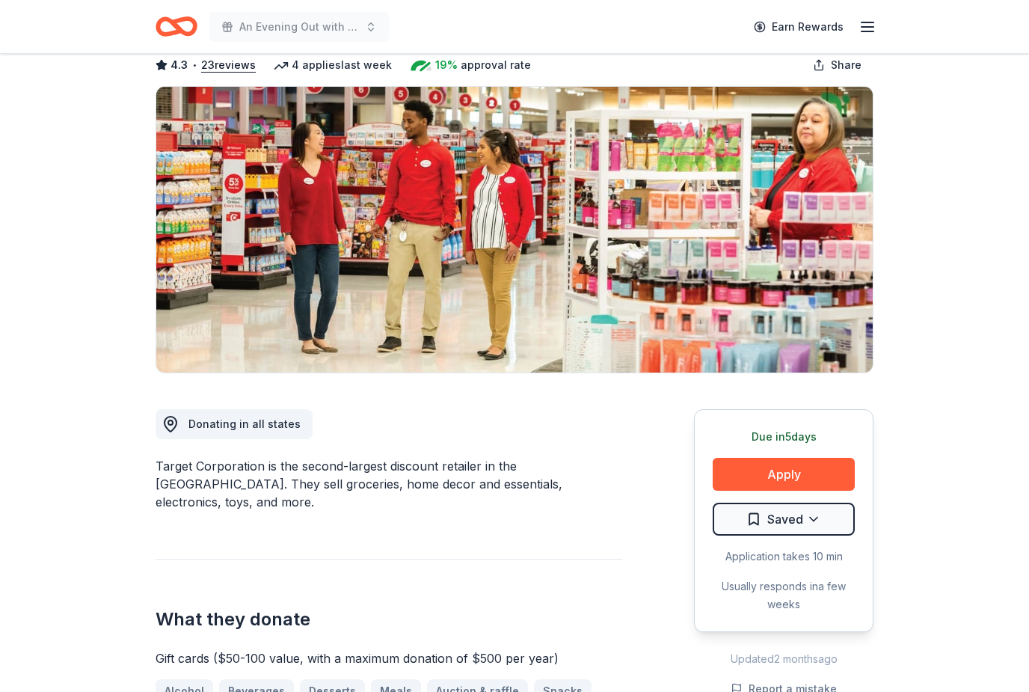
scroll to position [0, 0]
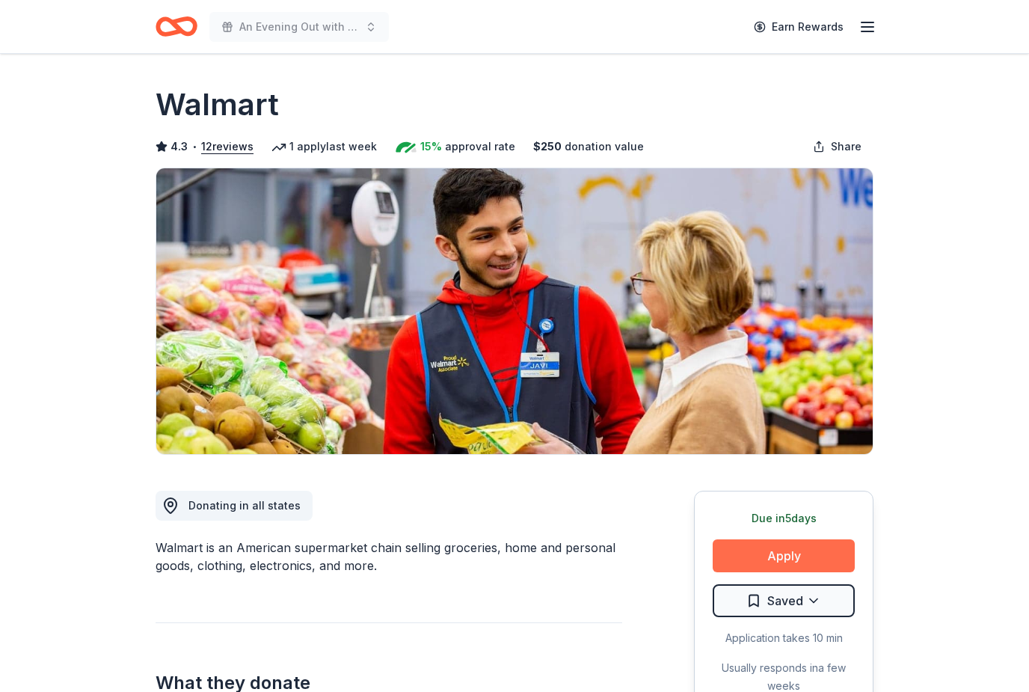
click at [813, 558] on button "Apply" at bounding box center [784, 555] width 142 height 33
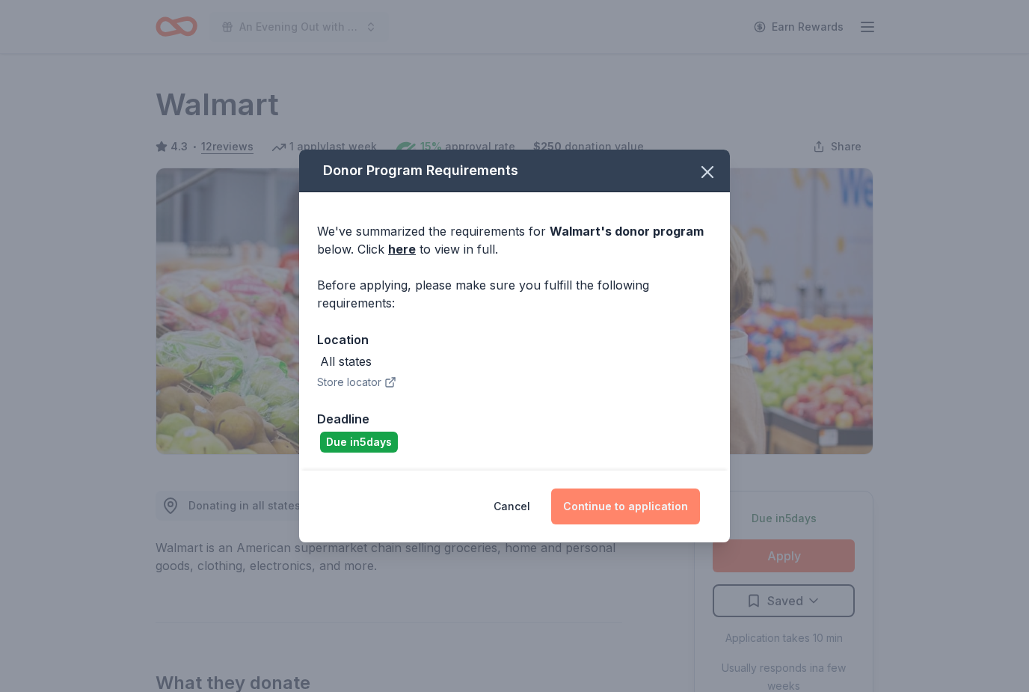
click at [664, 509] on button "Continue to application" at bounding box center [625, 507] width 149 height 36
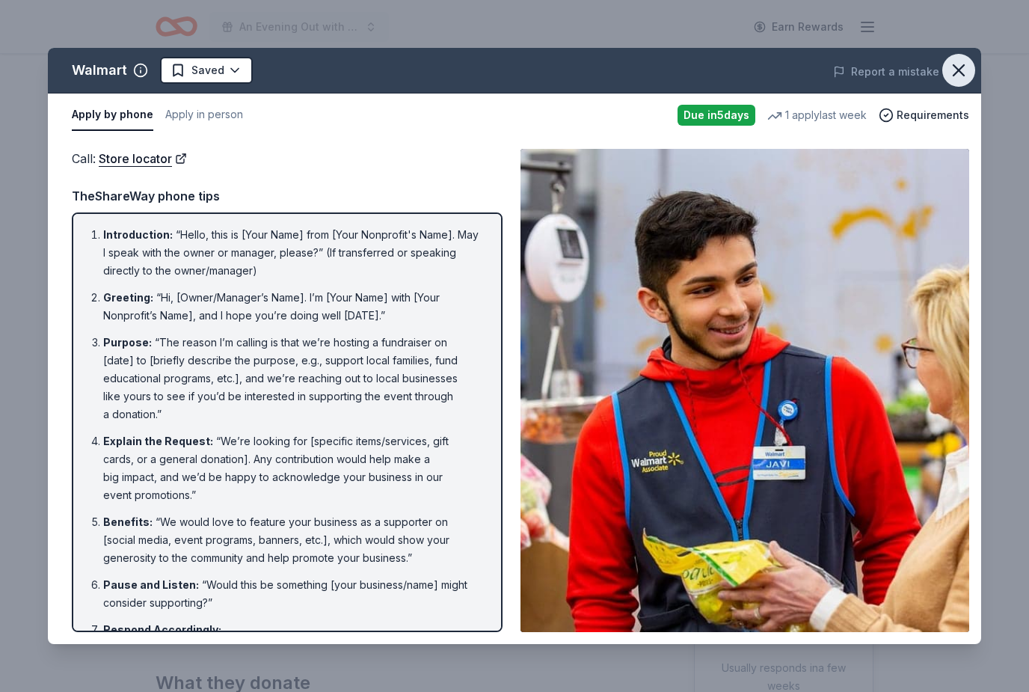
click at [959, 75] on icon "button" at bounding box center [959, 70] width 21 height 21
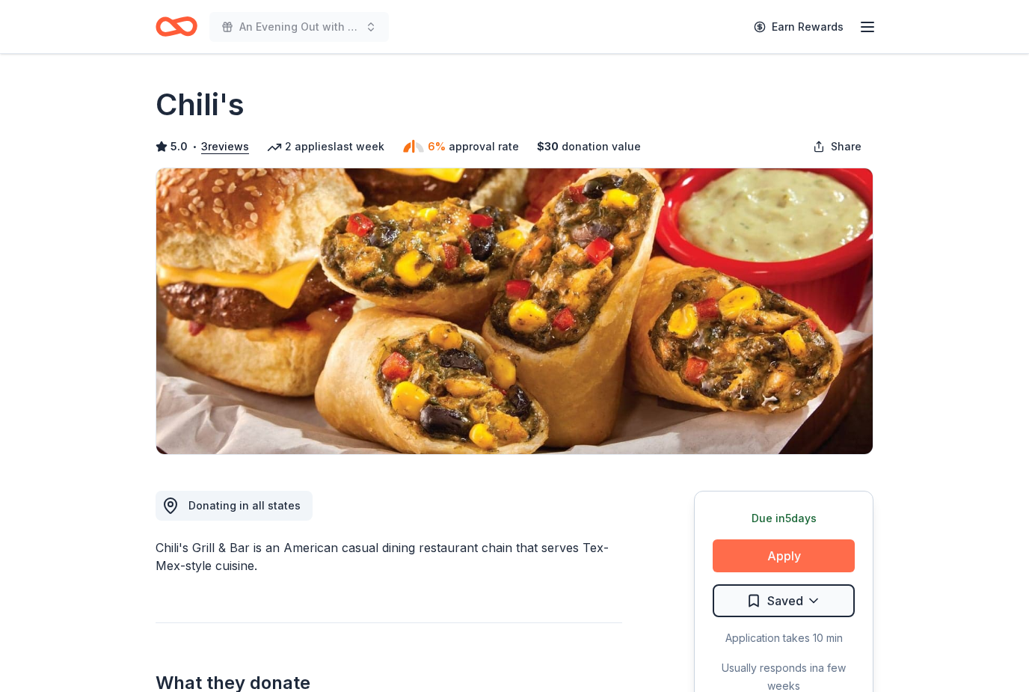
click at [815, 550] on button "Apply" at bounding box center [784, 555] width 142 height 33
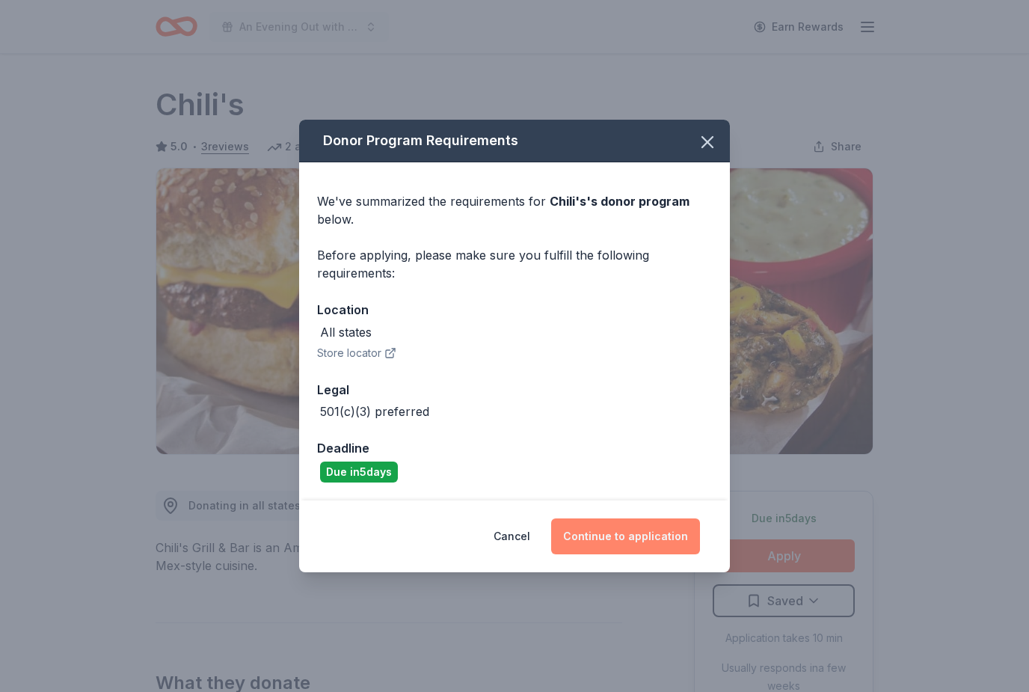
click at [664, 534] on button "Continue to application" at bounding box center [625, 536] width 149 height 36
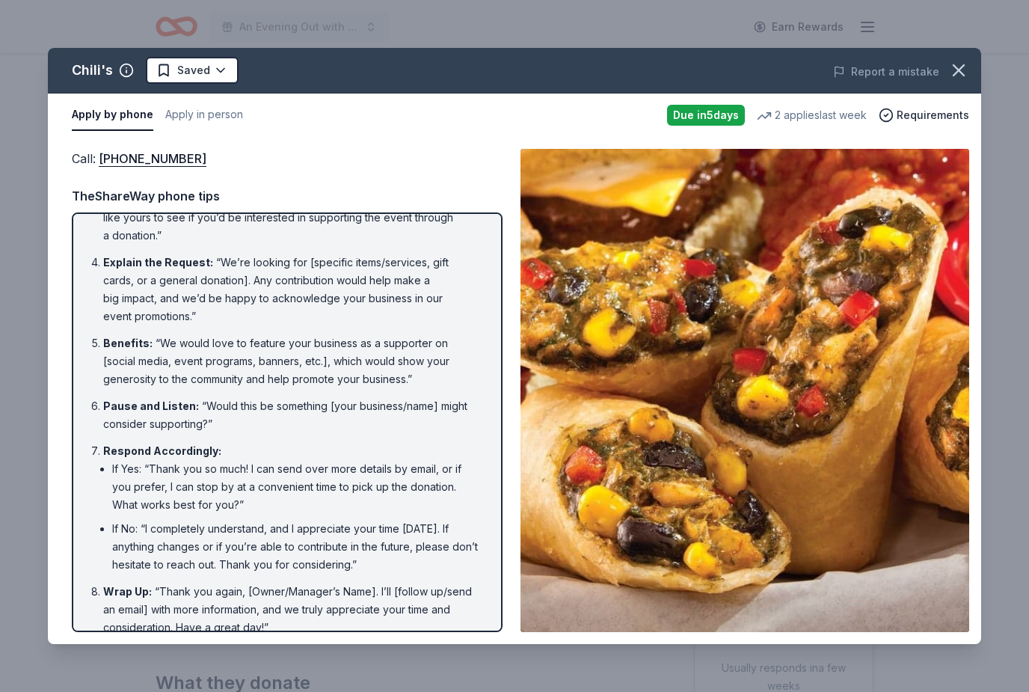
scroll to position [178, 0]
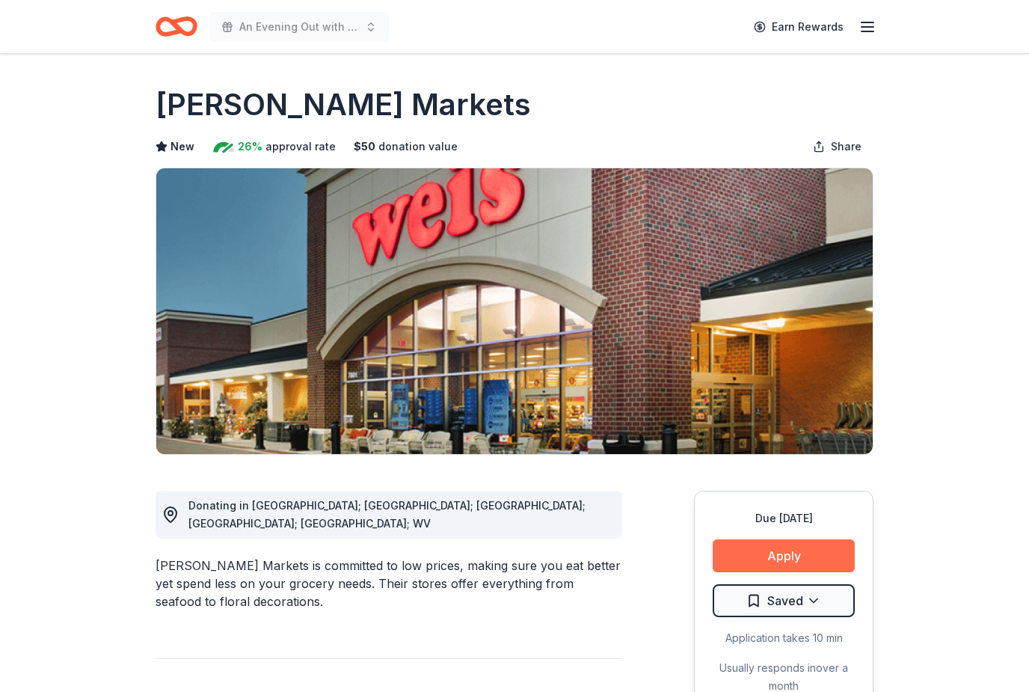
click at [822, 550] on button "Apply" at bounding box center [784, 555] width 142 height 33
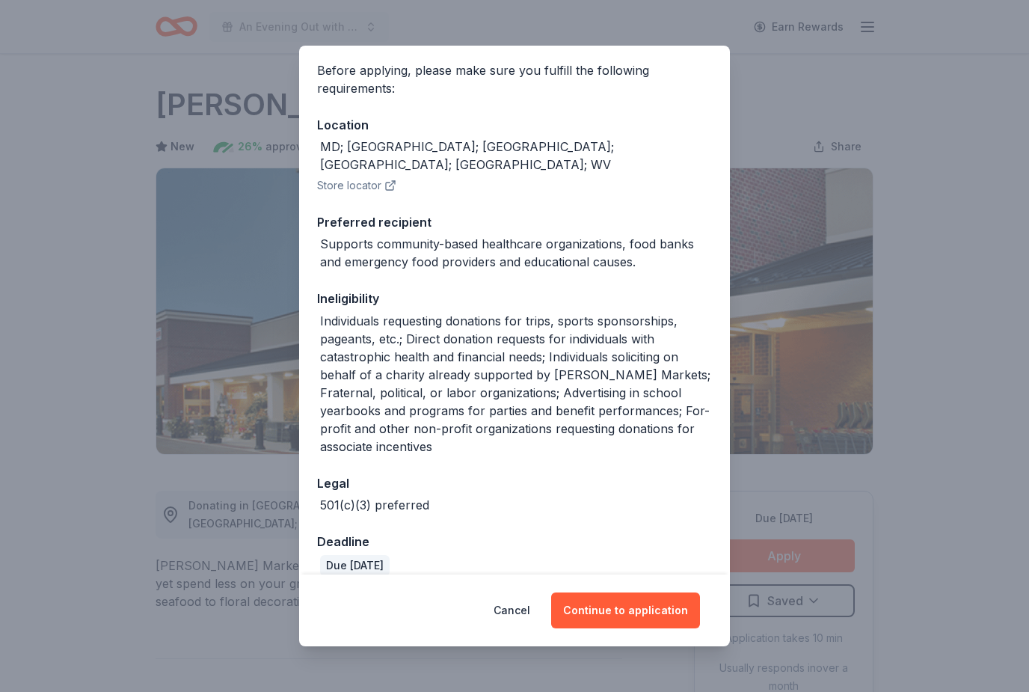
scroll to position [110, 0]
click at [658, 614] on button "Continue to application" at bounding box center [625, 610] width 149 height 36
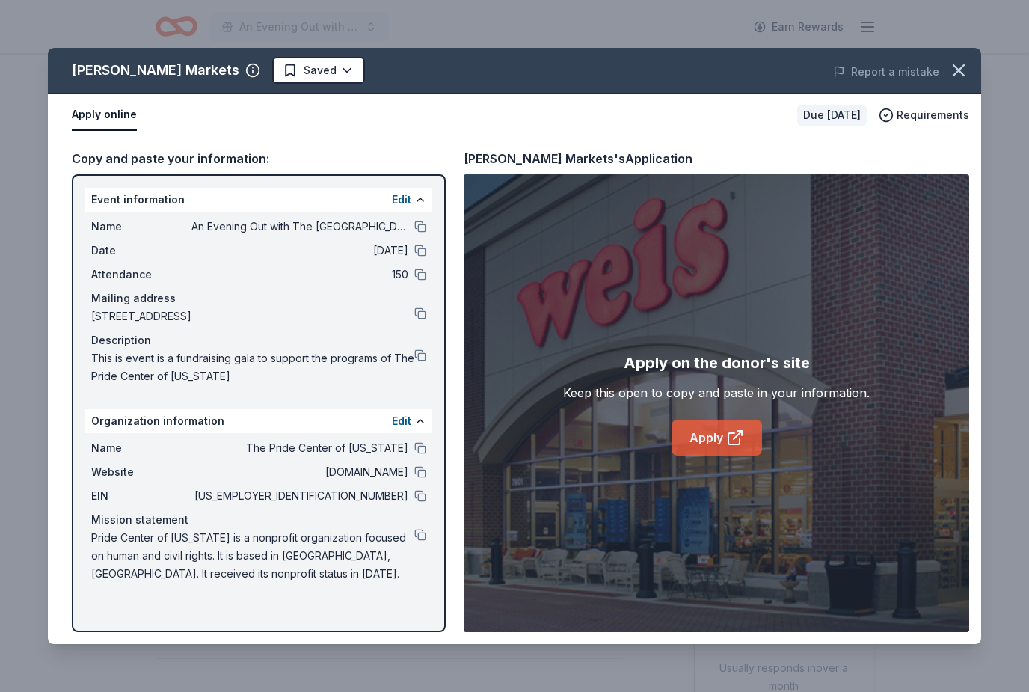
click at [726, 436] on icon at bounding box center [735, 438] width 18 height 18
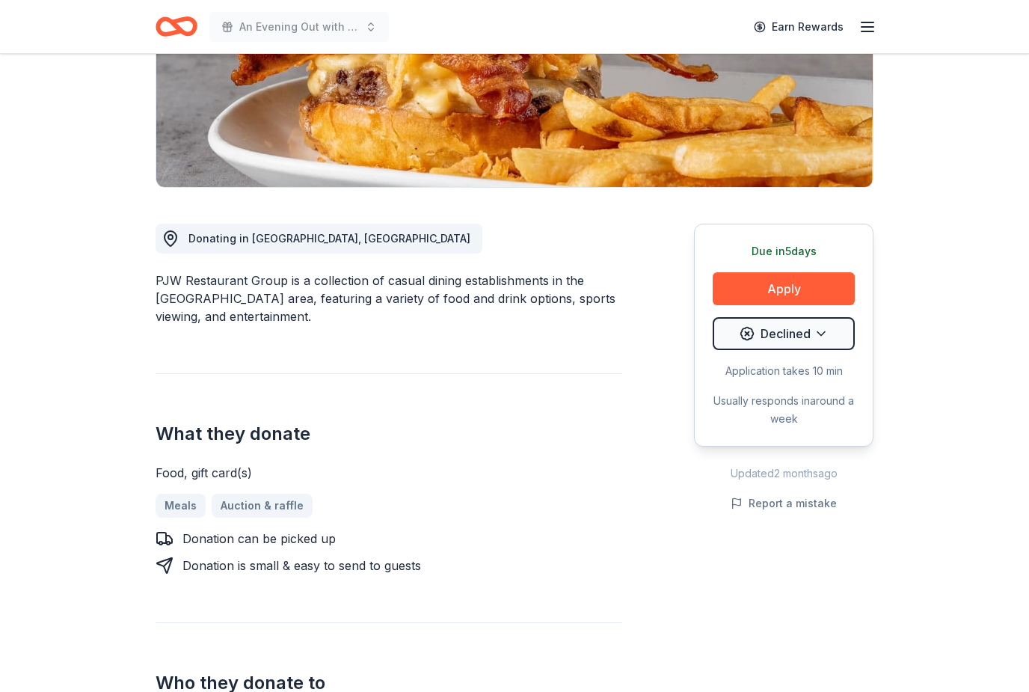
scroll to position [267, 0]
click at [810, 295] on button "Apply" at bounding box center [784, 288] width 142 height 33
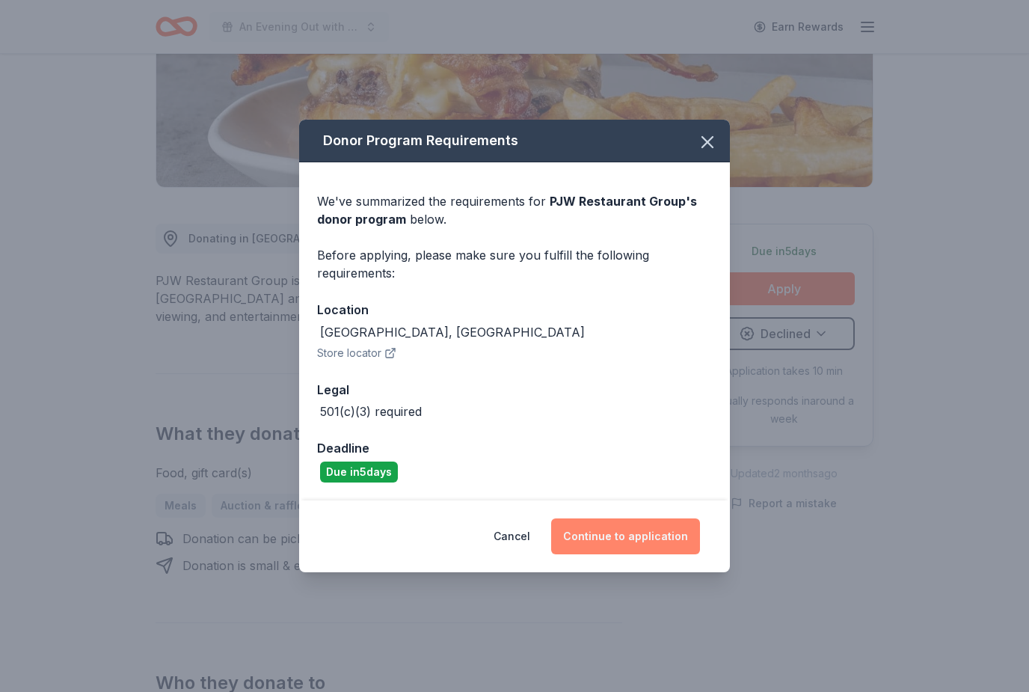
click at [658, 554] on button "Continue to application" at bounding box center [625, 536] width 149 height 36
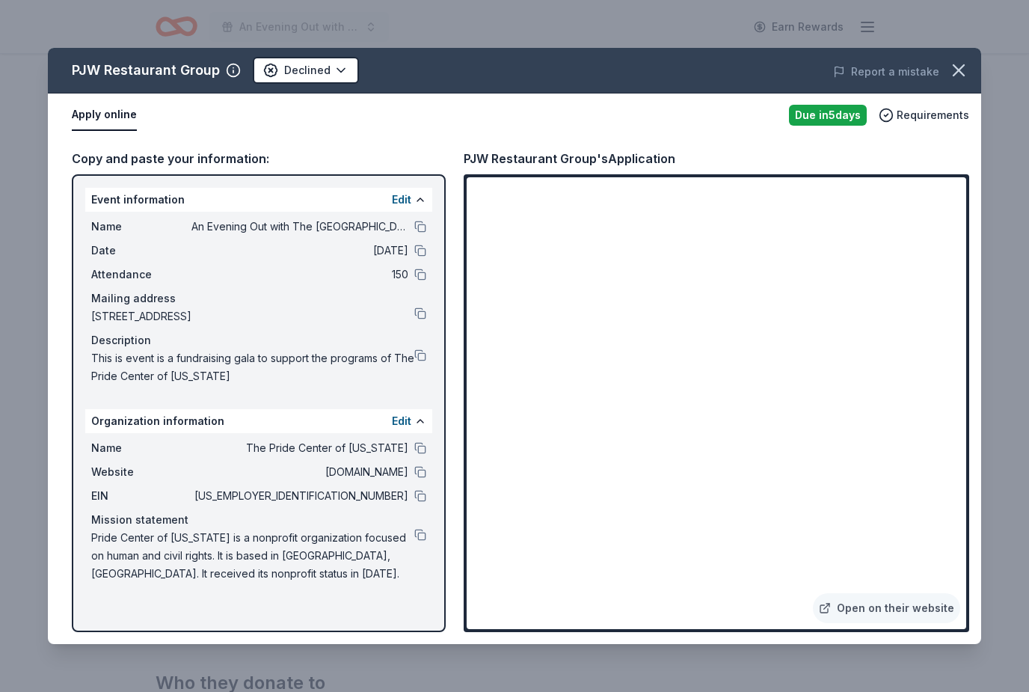
click at [378, 500] on span "[US_EMPLOYER_IDENTIFICATION_NUMBER]" at bounding box center [300, 496] width 217 height 18
click at [380, 501] on span "[US_EMPLOYER_IDENTIFICATION_NUMBER]" at bounding box center [300, 496] width 217 height 18
click at [380, 500] on span "[US_EMPLOYER_IDENTIFICATION_NUMBER]" at bounding box center [300, 496] width 217 height 18
click at [373, 501] on span "[US_EMPLOYER_IDENTIFICATION_NUMBER]" at bounding box center [300, 496] width 217 height 18
click at [425, 500] on button at bounding box center [420, 496] width 12 height 12
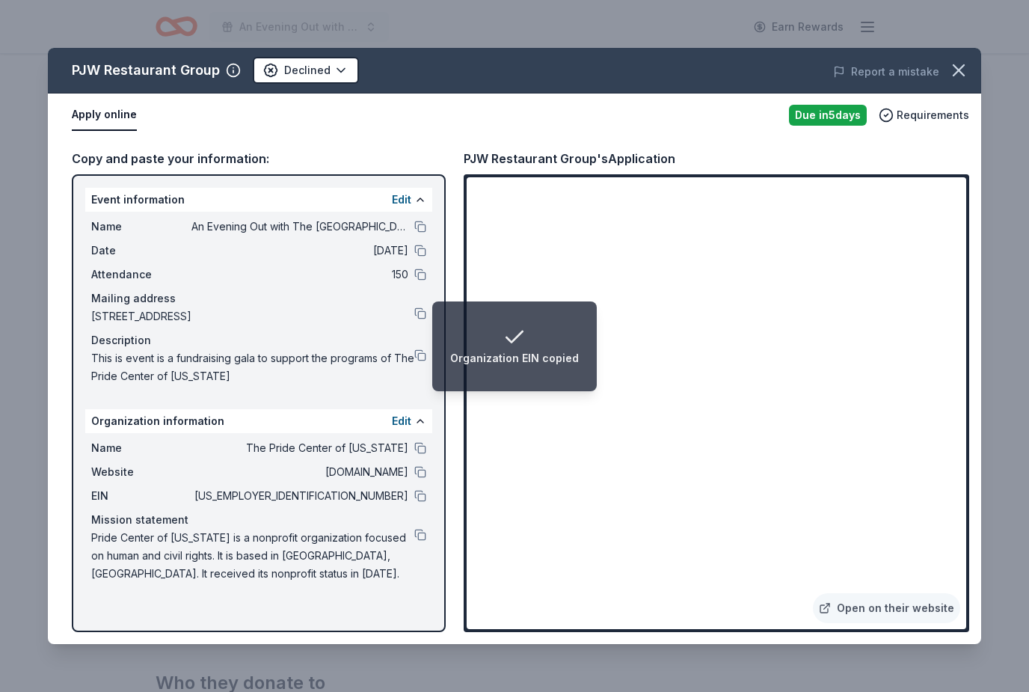
click at [404, 359] on span "This is event is a fundraising gala to support the programs of The Pride Center…" at bounding box center [252, 367] width 323 height 36
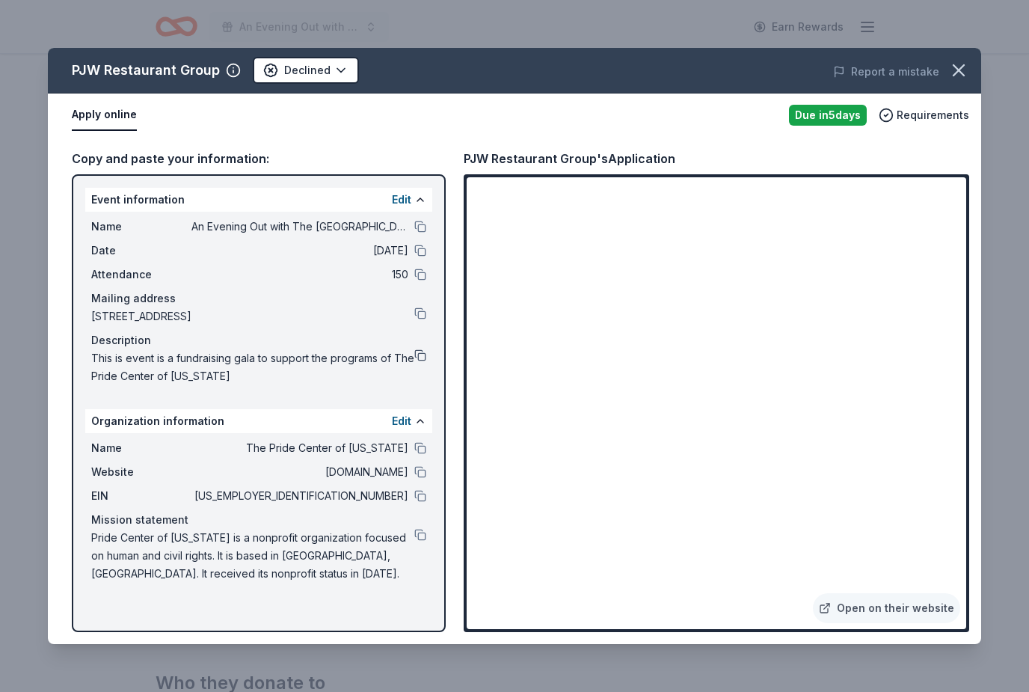
click at [425, 353] on button at bounding box center [420, 355] width 12 height 12
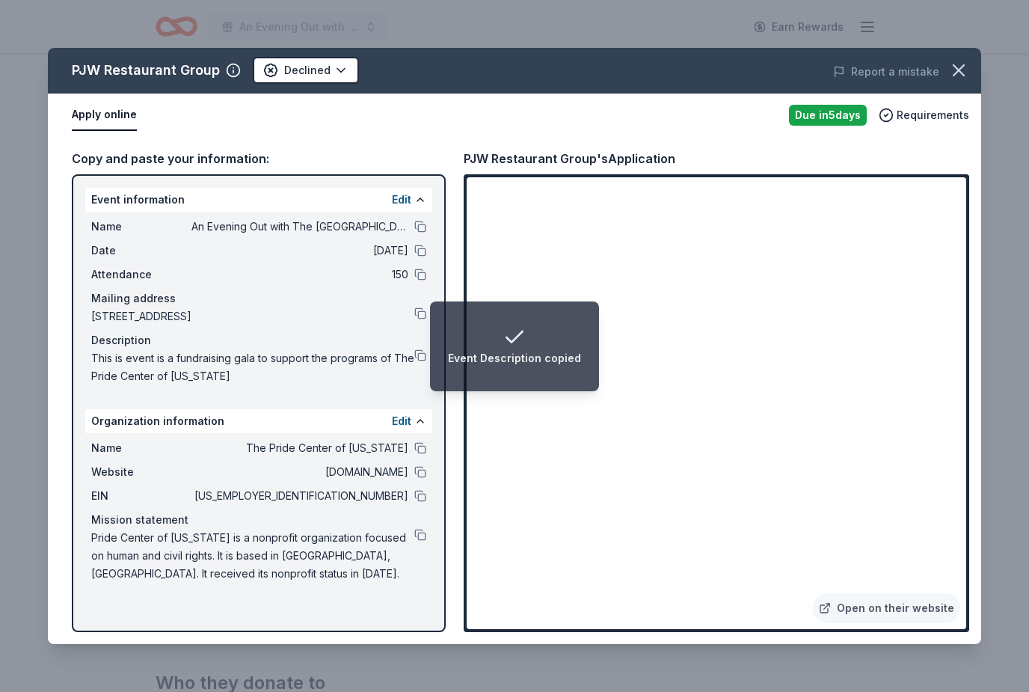
click at [417, 261] on div "Name An Evening Out with The Pride Center of NJ Date [DATE] Attendance 150 Mail…" at bounding box center [258, 302] width 347 height 180
click at [416, 257] on div "Date [DATE]" at bounding box center [258, 251] width 335 height 18
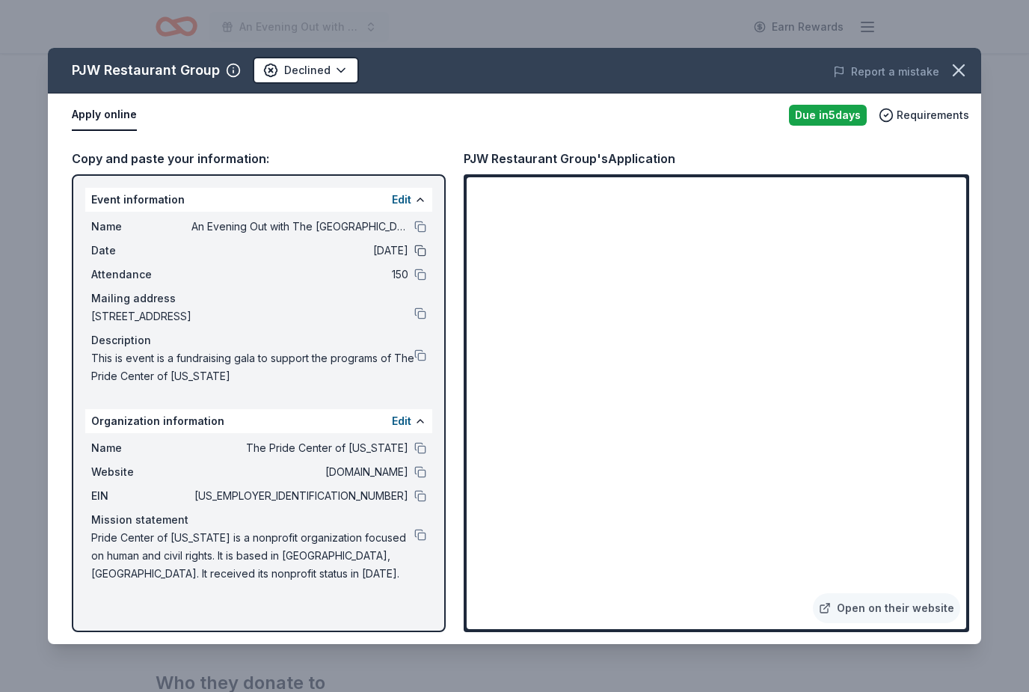
click at [422, 248] on button at bounding box center [420, 251] width 12 height 12
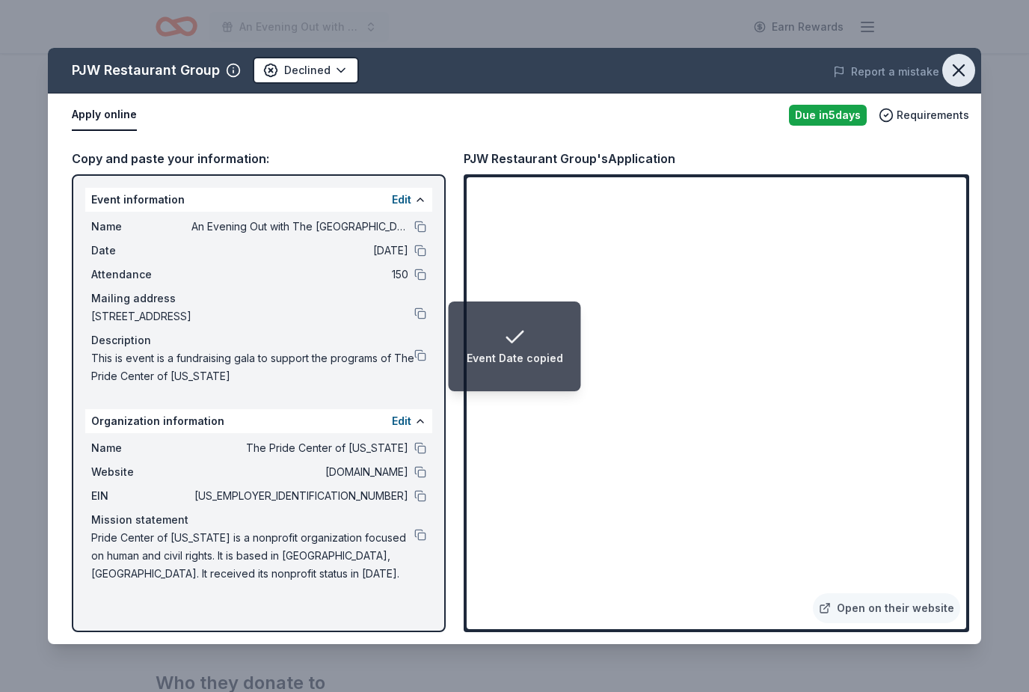
click at [960, 68] on icon "button" at bounding box center [959, 70] width 21 height 21
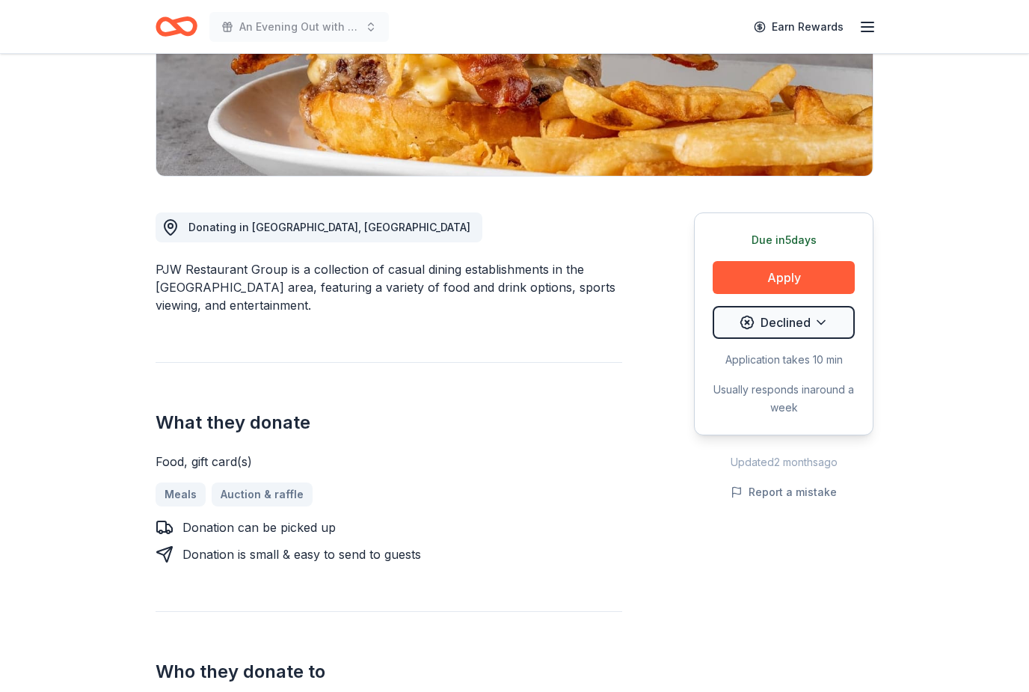
scroll to position [278, 0]
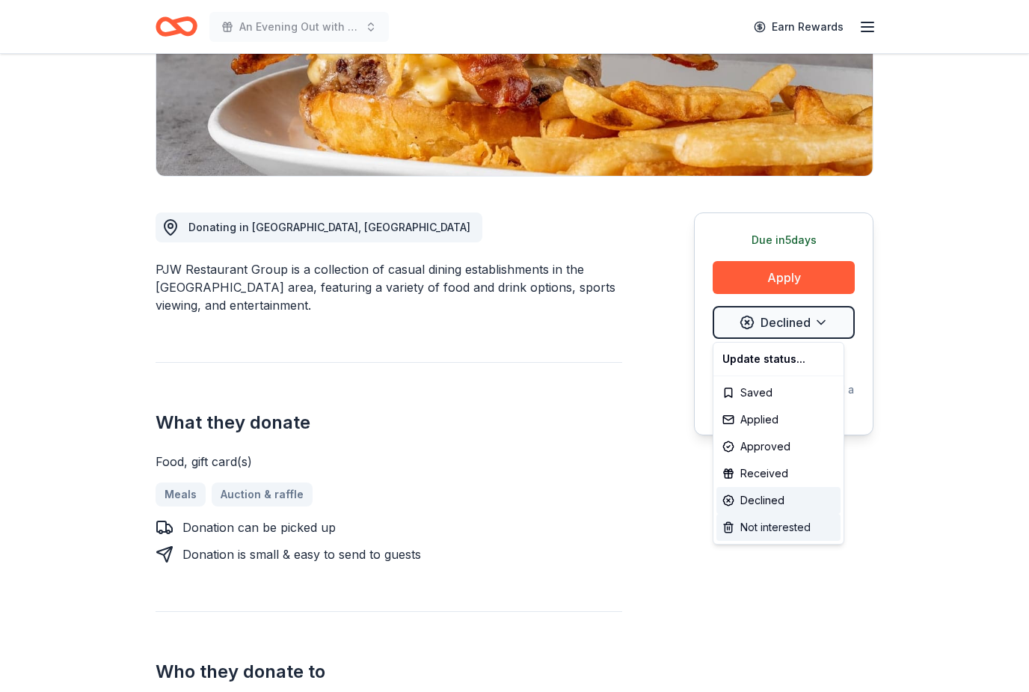
click at [800, 529] on div "Not interested" at bounding box center [779, 527] width 124 height 27
click at [775, 531] on div "Not interested" at bounding box center [779, 527] width 124 height 27
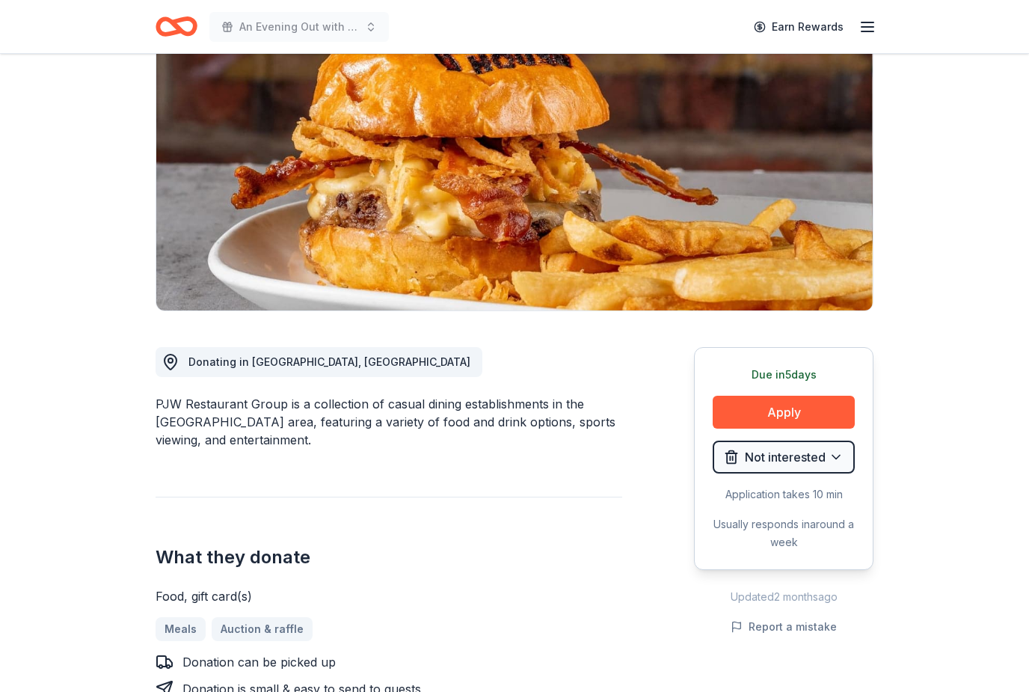
scroll to position [0, 0]
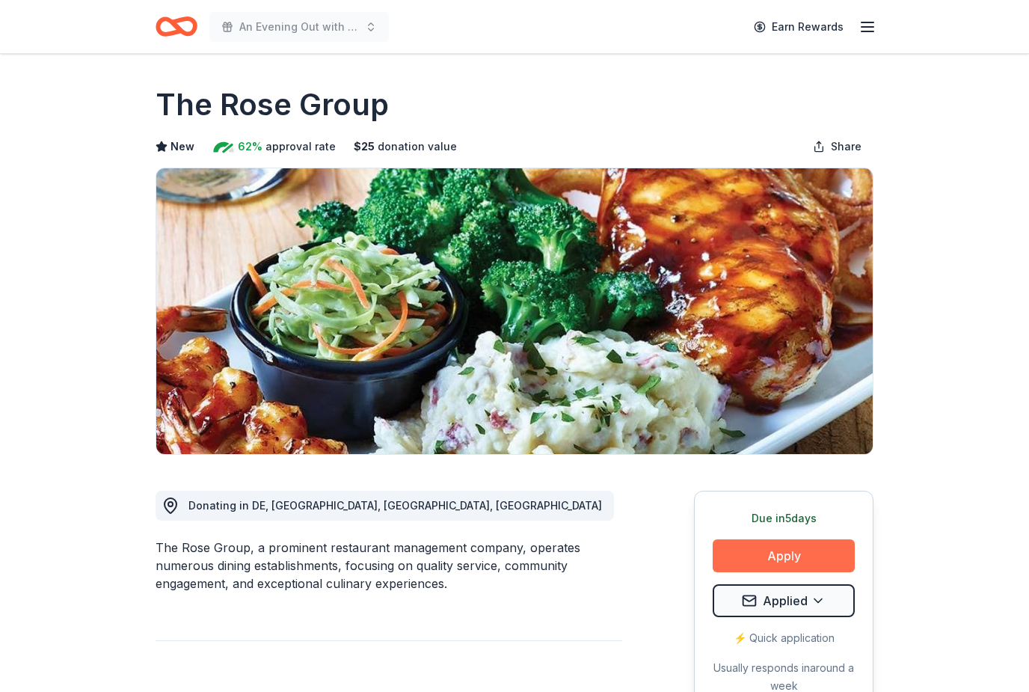
click at [838, 549] on button "Apply" at bounding box center [784, 555] width 142 height 33
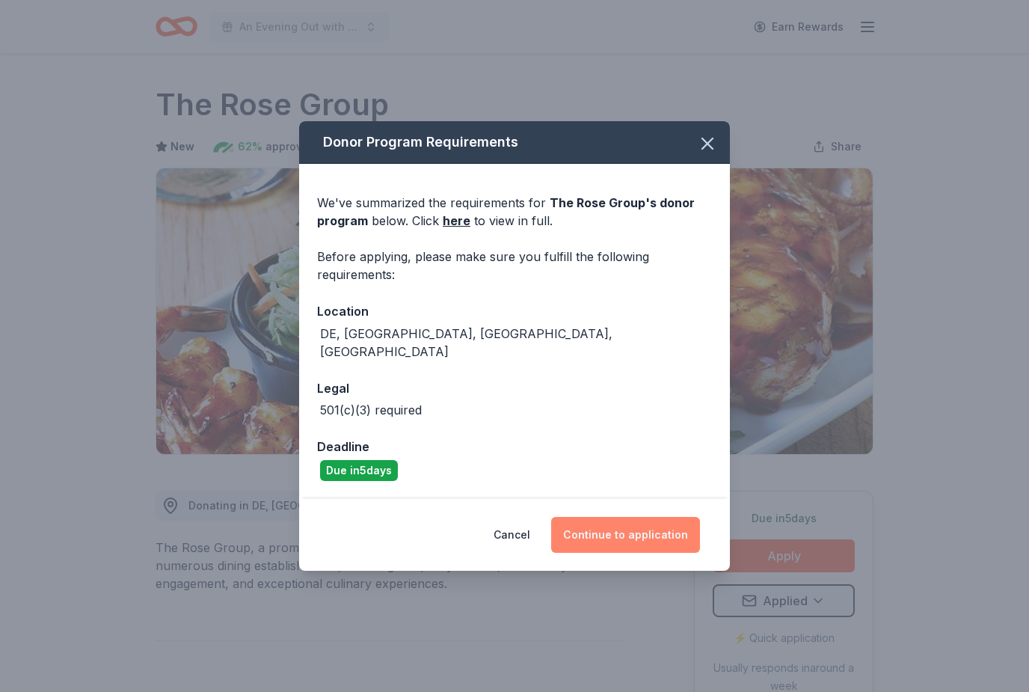
click at [655, 527] on button "Continue to application" at bounding box center [625, 535] width 149 height 36
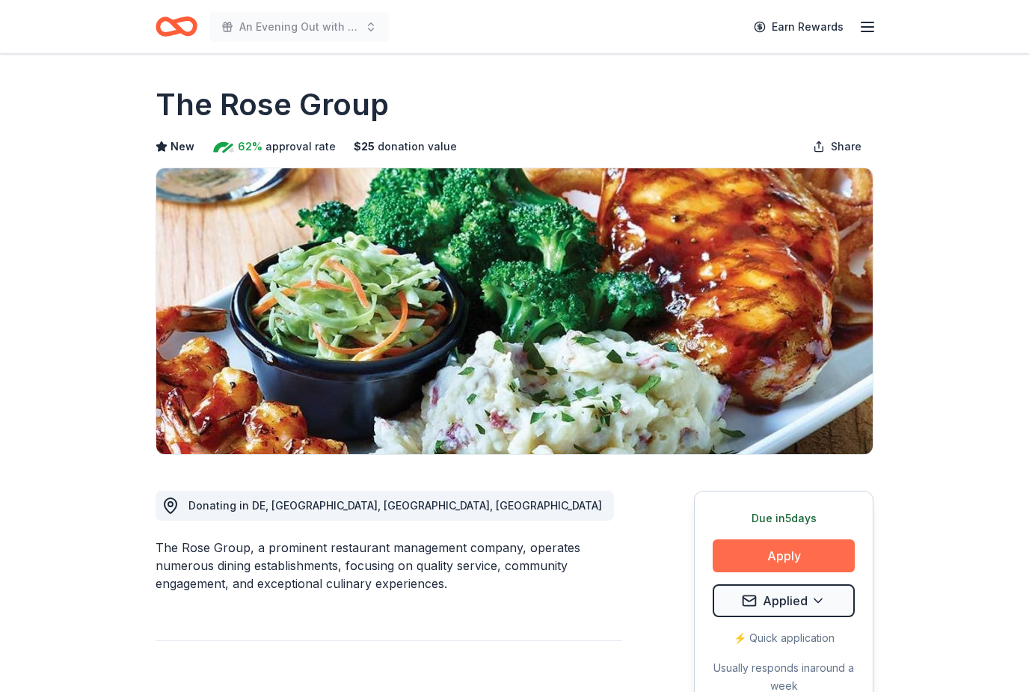
click at [821, 566] on button "Apply" at bounding box center [784, 555] width 142 height 33
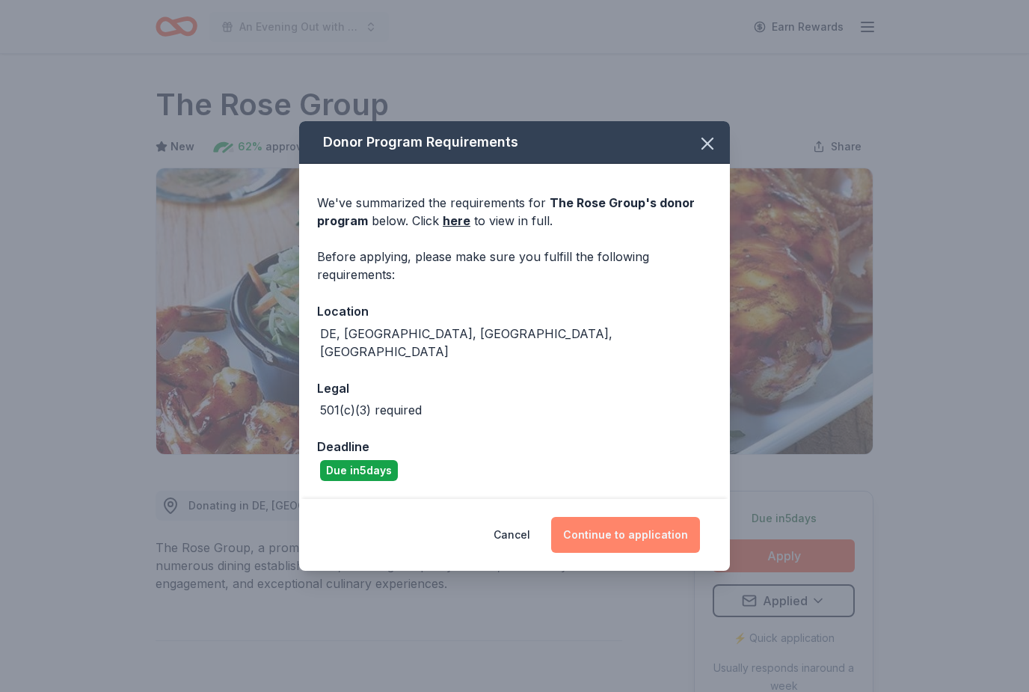
click at [659, 518] on button "Continue to application" at bounding box center [625, 535] width 149 height 36
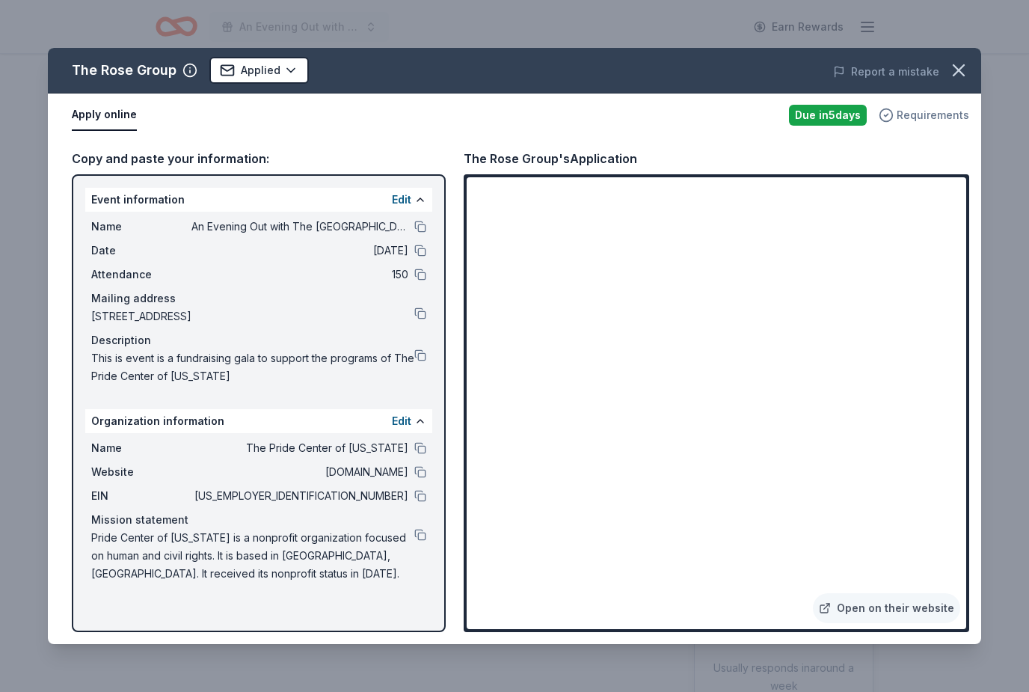
click at [894, 121] on icon "button" at bounding box center [886, 115] width 15 height 15
click at [417, 359] on button at bounding box center [420, 355] width 12 height 12
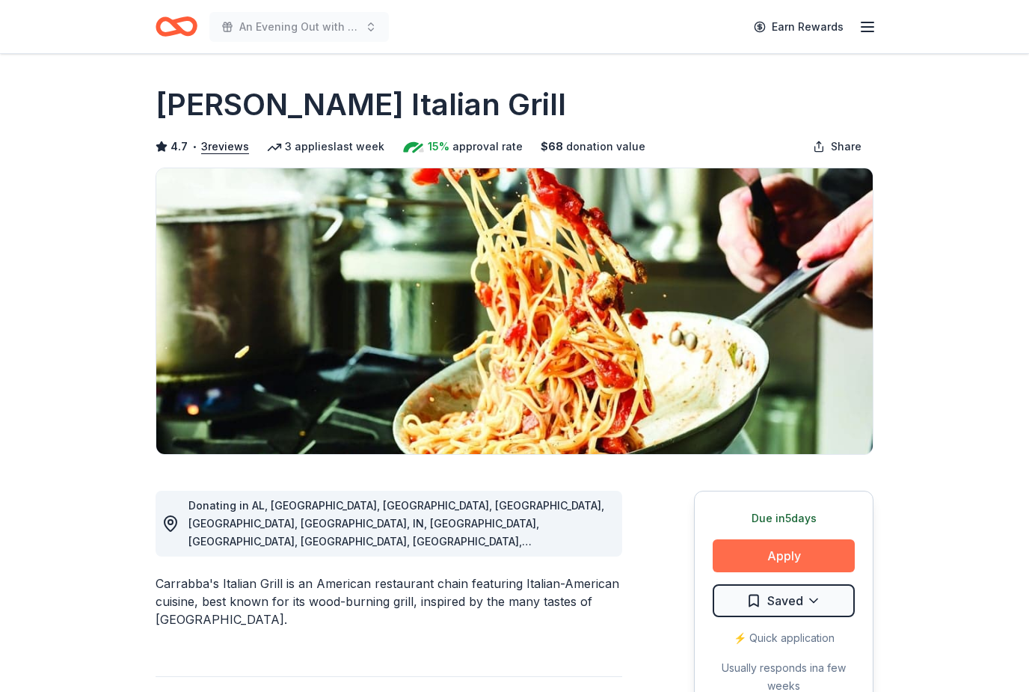
click at [805, 561] on button "Apply" at bounding box center [784, 555] width 142 height 33
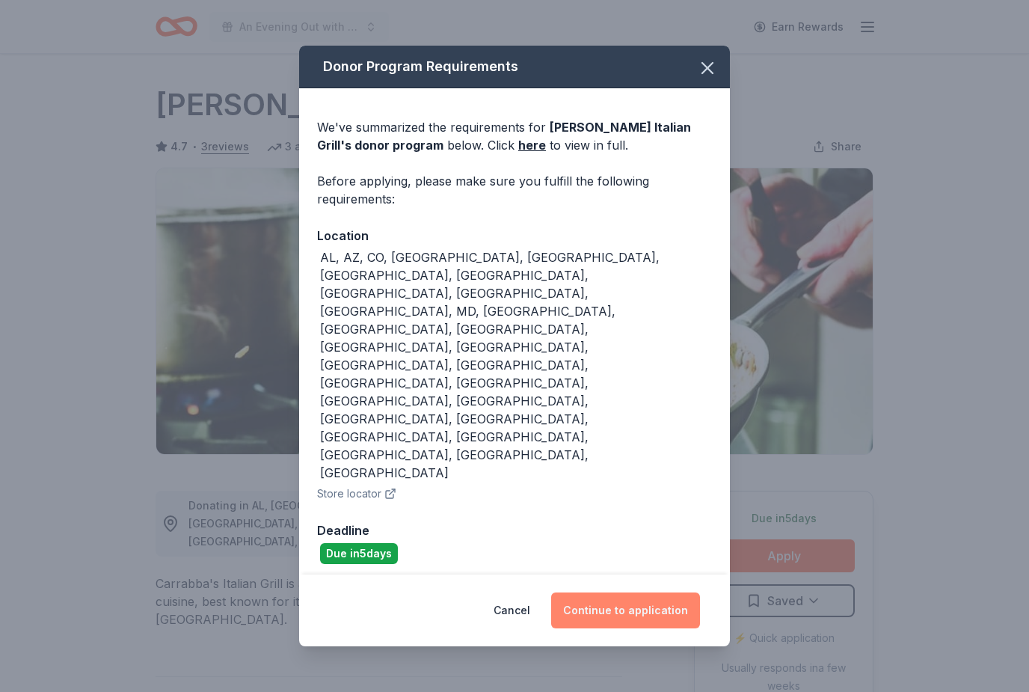
click at [657, 592] on button "Continue to application" at bounding box center [625, 610] width 149 height 36
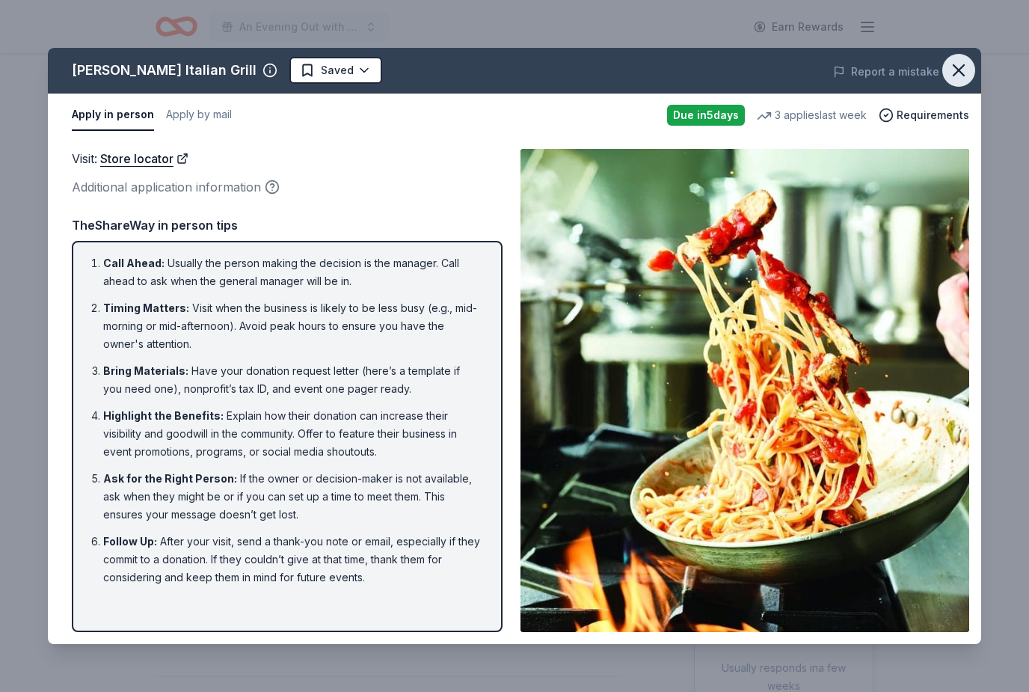
click at [950, 80] on icon "button" at bounding box center [959, 70] width 21 height 21
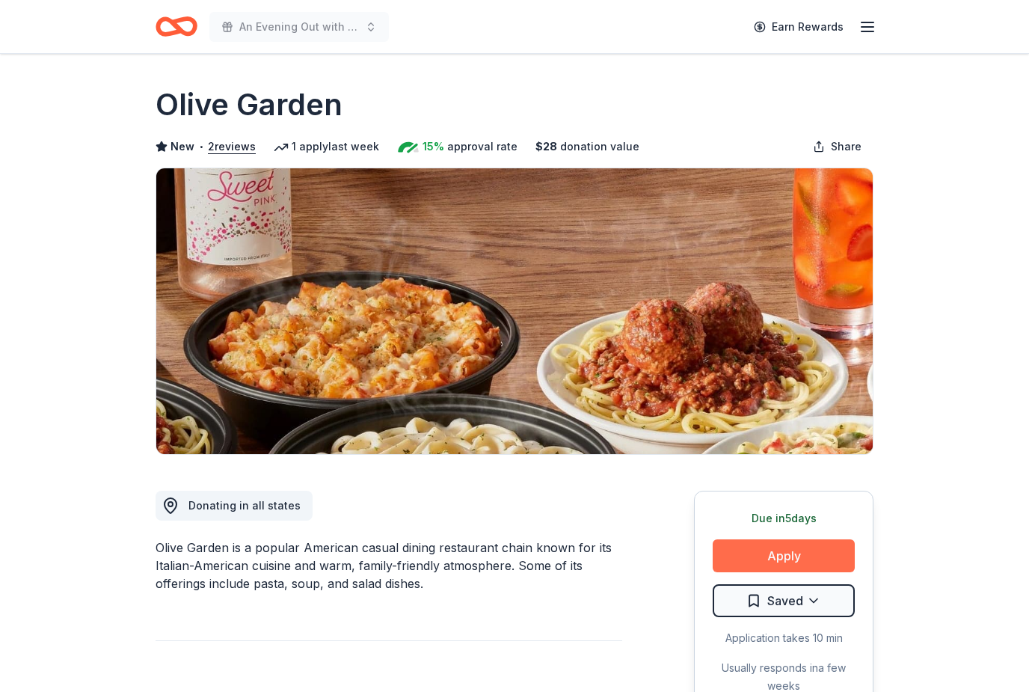
click at [818, 541] on button "Apply" at bounding box center [784, 555] width 142 height 33
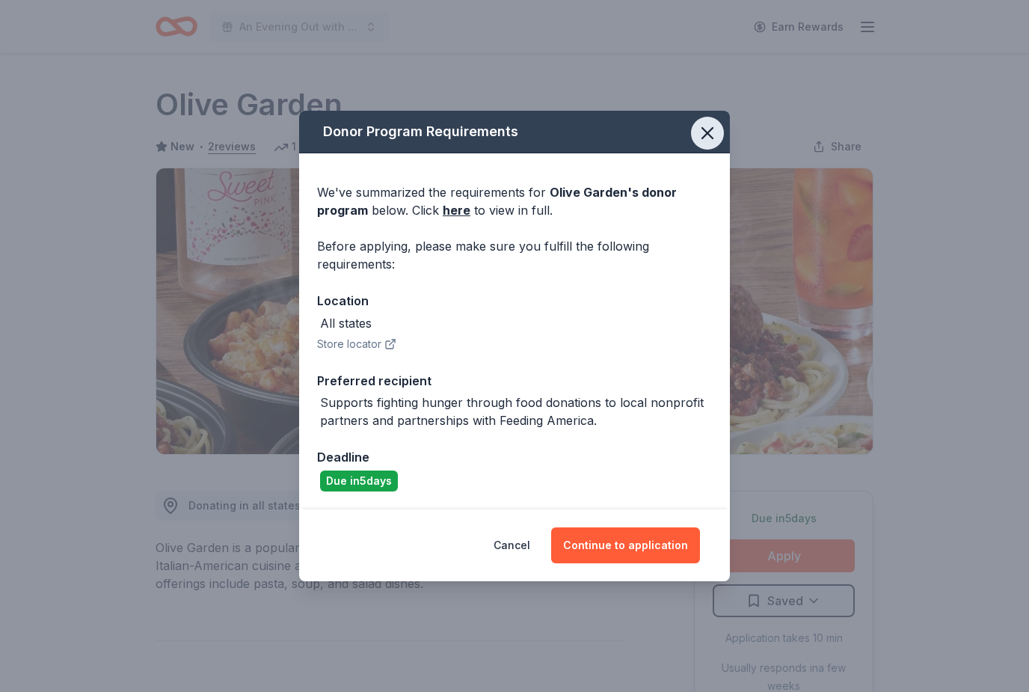
click at [707, 136] on icon "button" at bounding box center [707, 133] width 21 height 21
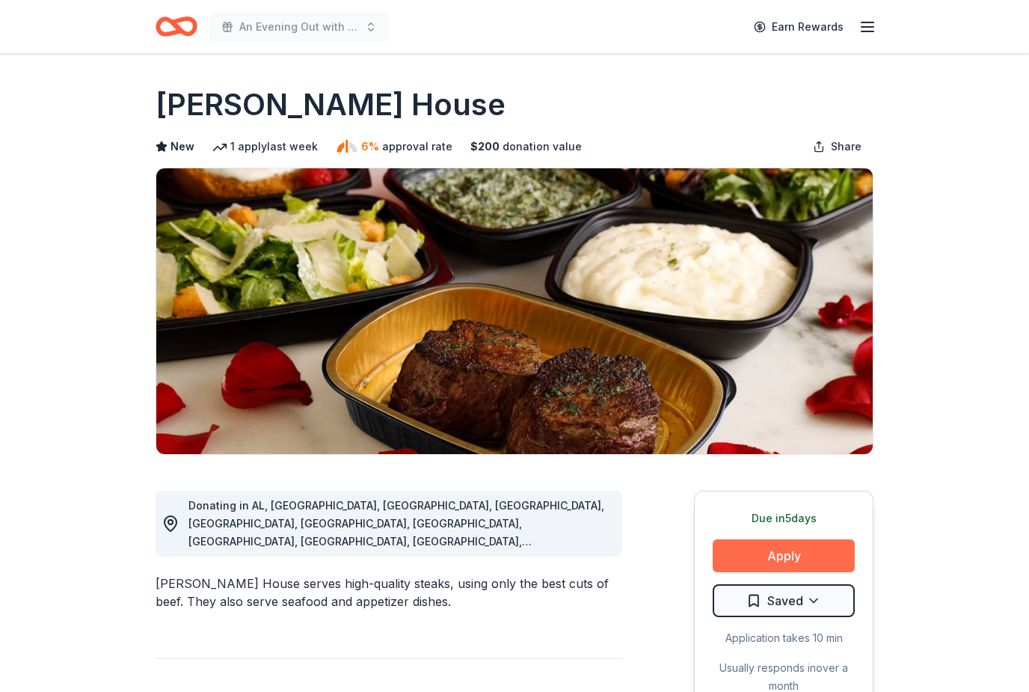
click at [820, 557] on button "Apply" at bounding box center [784, 555] width 142 height 33
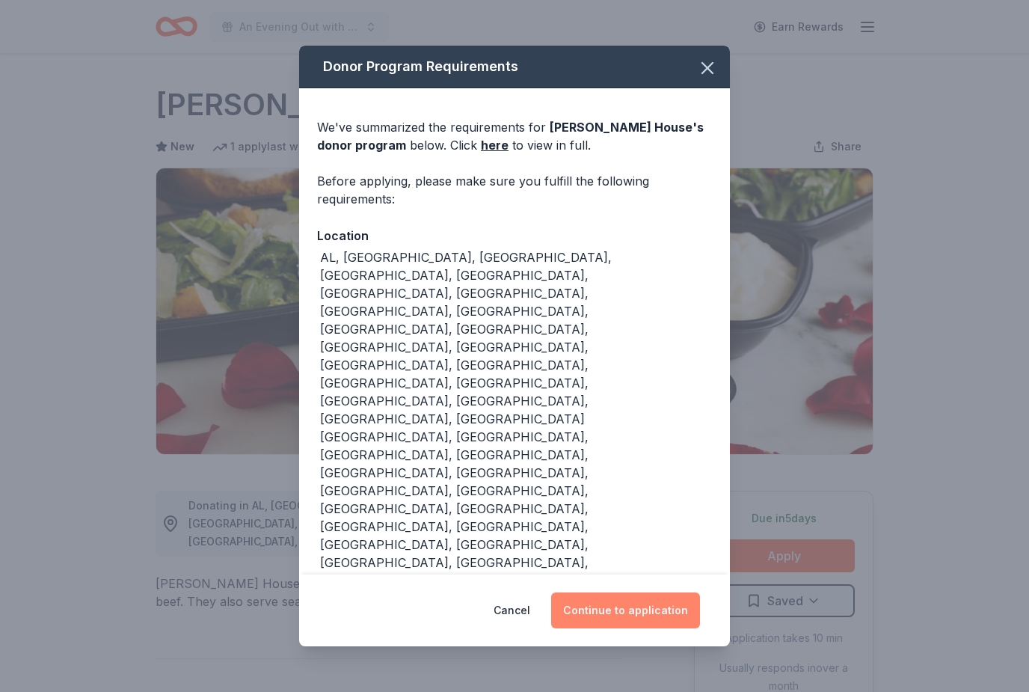
click at [671, 592] on button "Continue to application" at bounding box center [625, 610] width 149 height 36
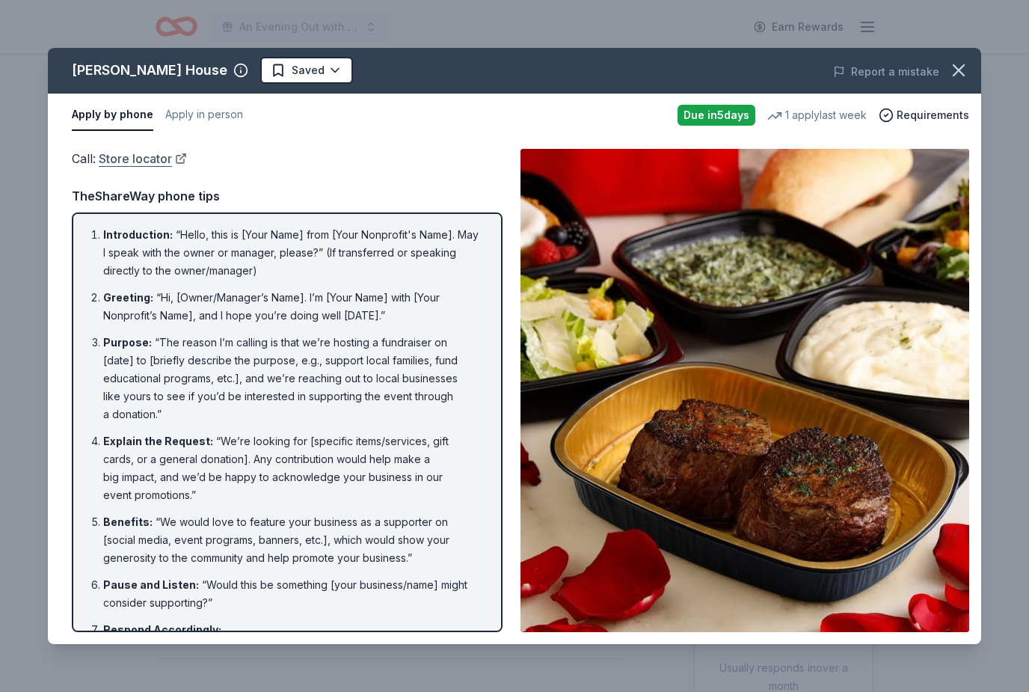
click at [144, 163] on link "Store locator" at bounding box center [143, 158] width 88 height 19
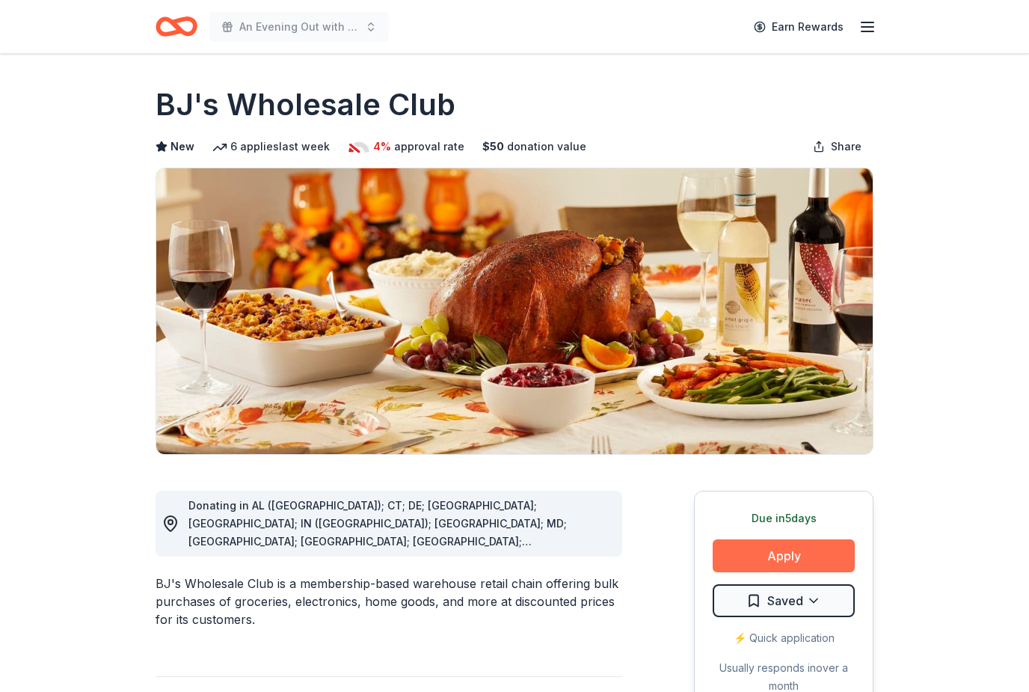
click at [824, 557] on button "Apply" at bounding box center [784, 555] width 142 height 33
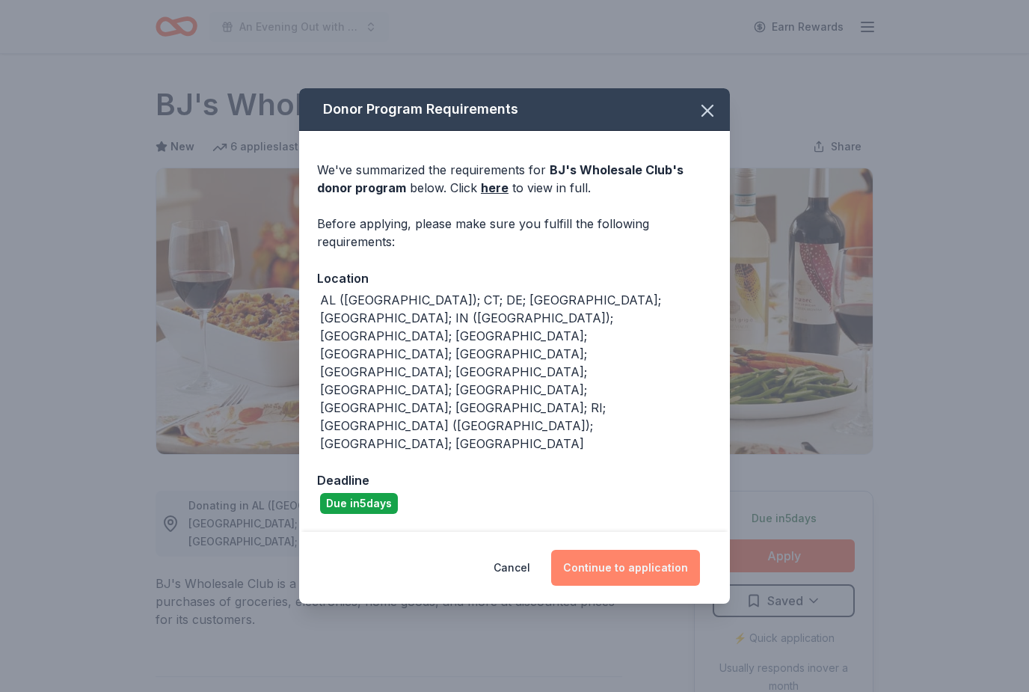
click at [666, 550] on button "Continue to application" at bounding box center [625, 568] width 149 height 36
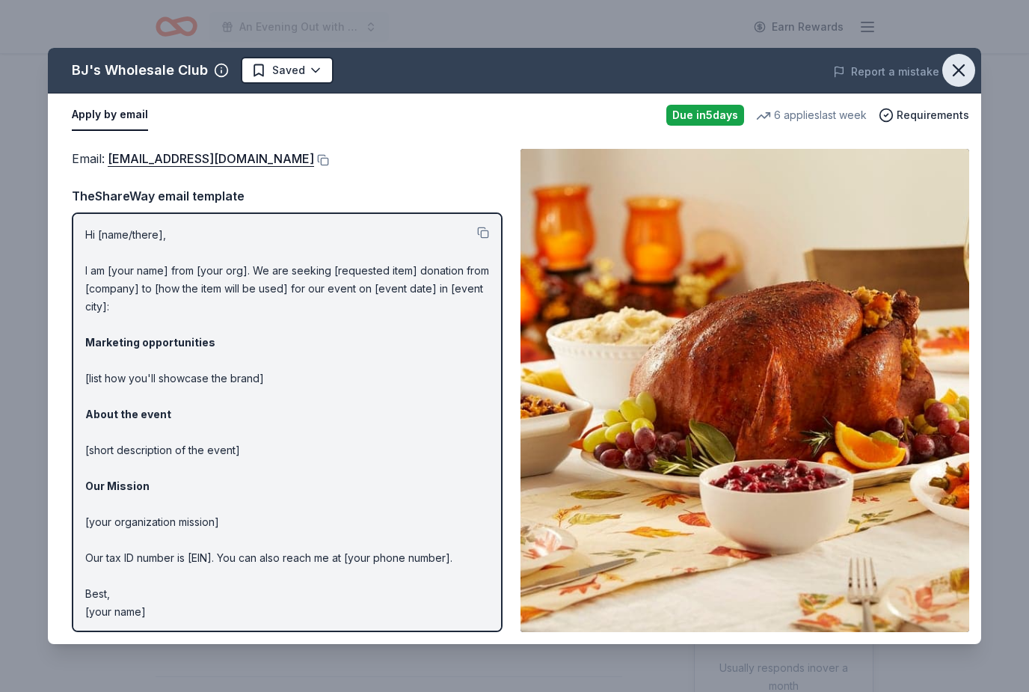
click at [964, 64] on icon "button" at bounding box center [959, 70] width 21 height 21
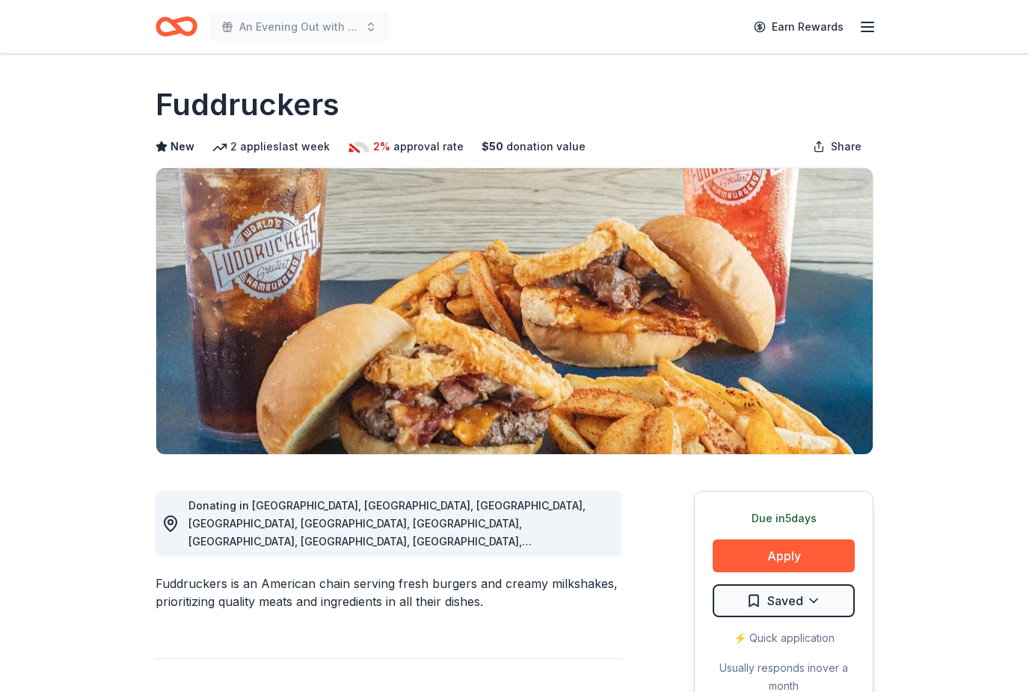
click at [816, 550] on button "Apply" at bounding box center [784, 555] width 142 height 33
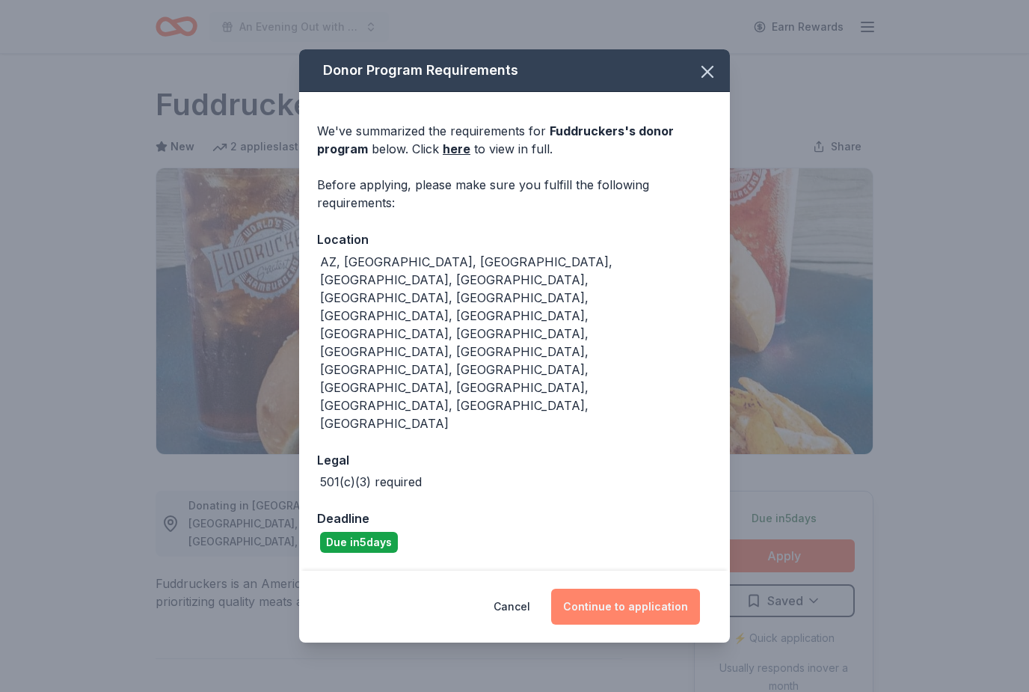
click at [661, 589] on button "Continue to application" at bounding box center [625, 607] width 149 height 36
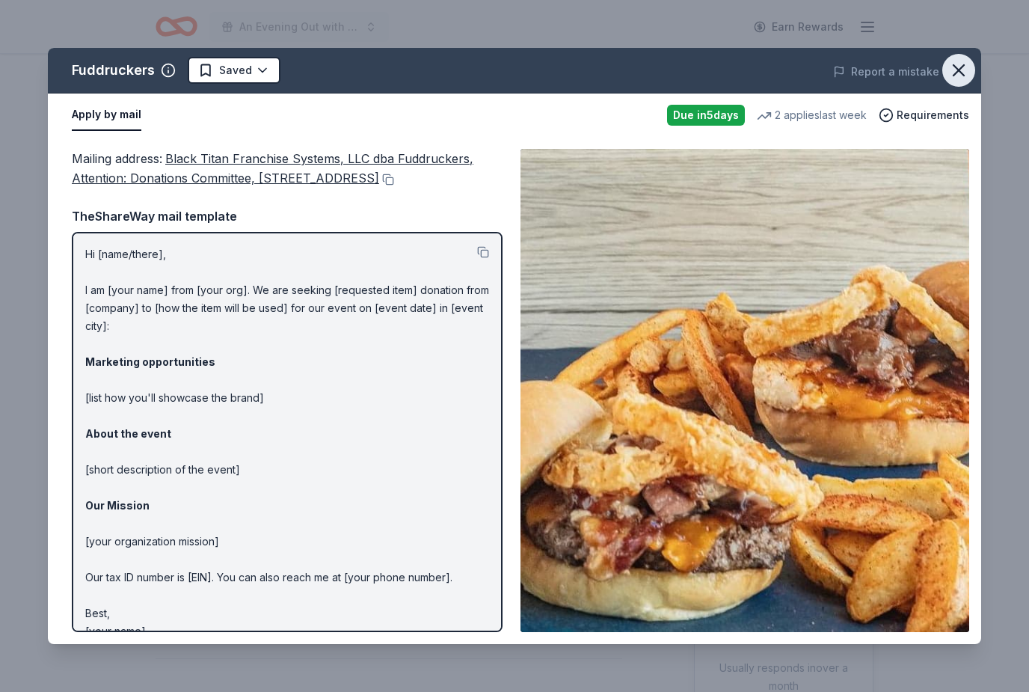
click at [962, 64] on icon "button" at bounding box center [959, 70] width 21 height 21
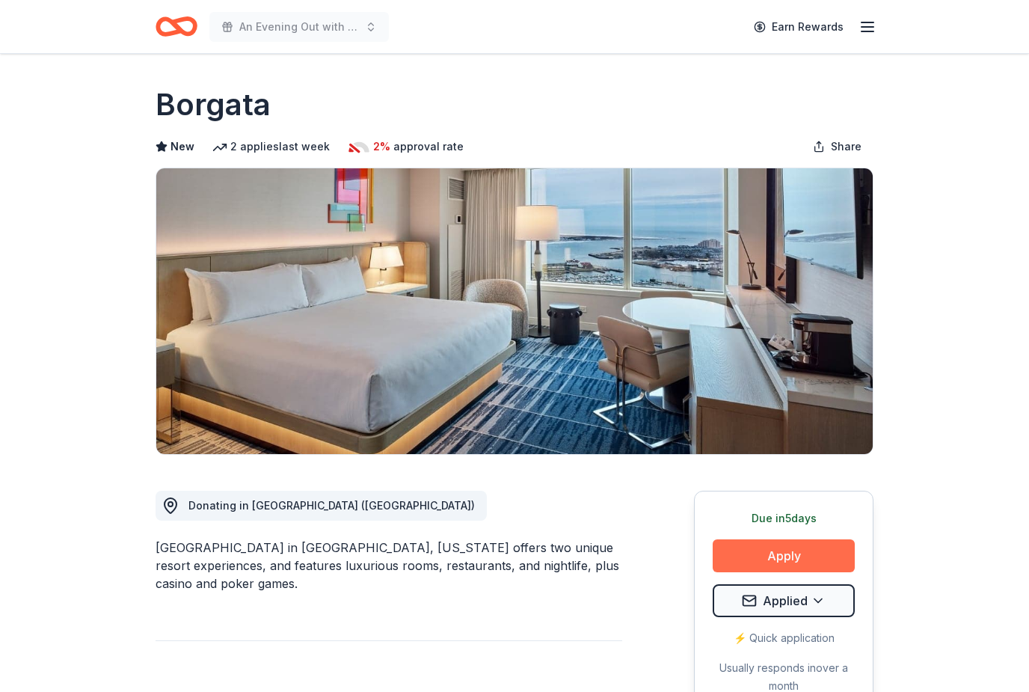
click at [818, 561] on button "Apply" at bounding box center [784, 555] width 142 height 33
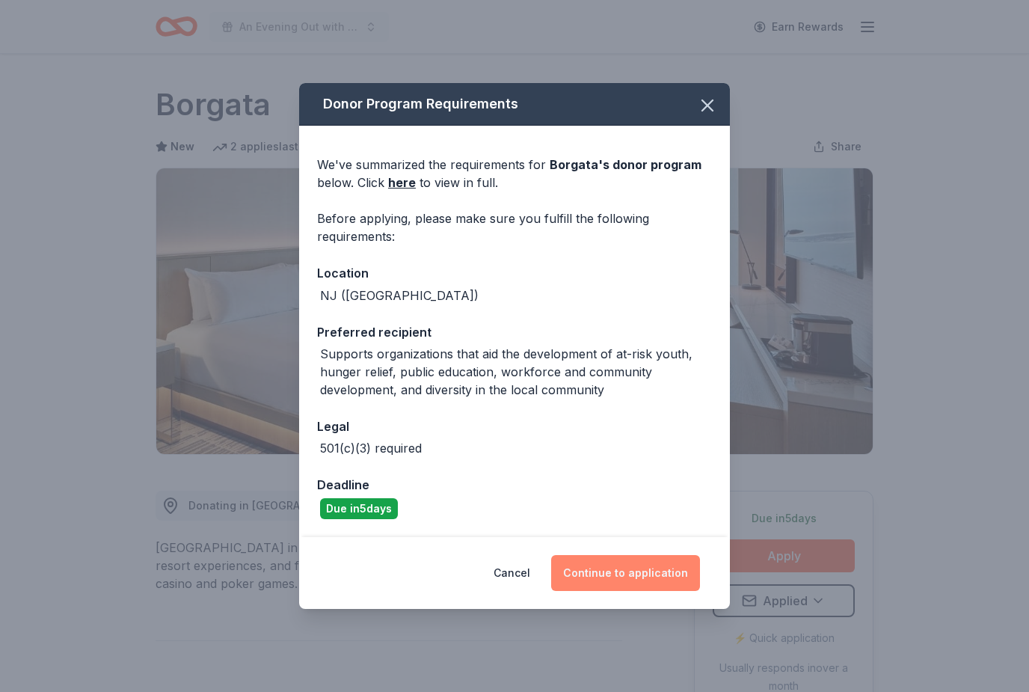
click at [658, 589] on button "Continue to application" at bounding box center [625, 573] width 149 height 36
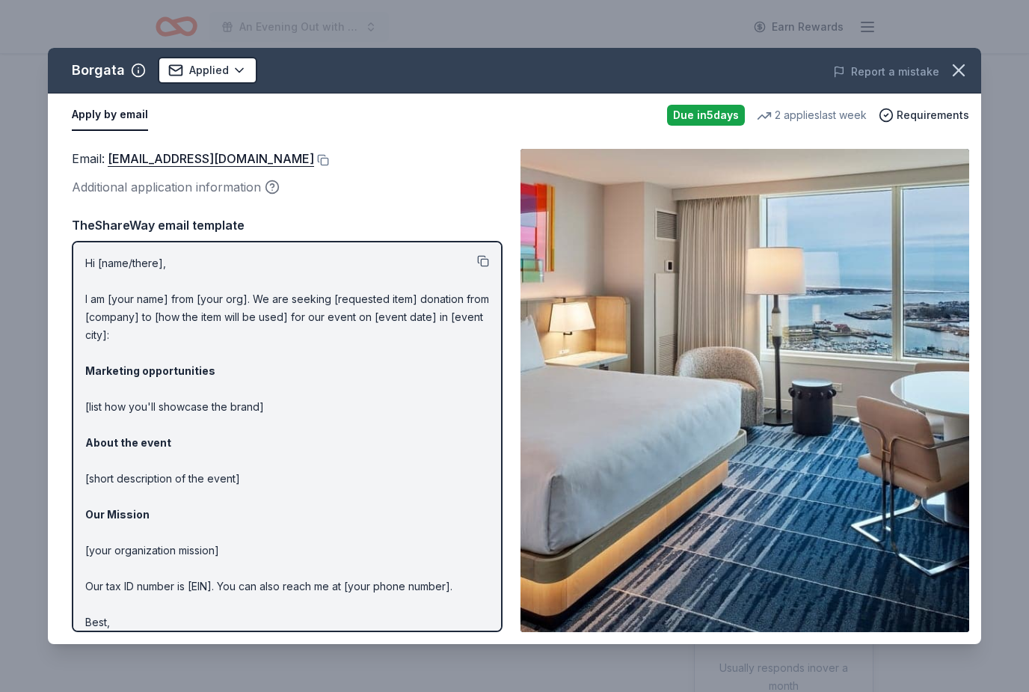
click at [481, 263] on button at bounding box center [483, 261] width 12 height 12
click at [173, 166] on link "CSR@theborgata.com" at bounding box center [211, 158] width 206 height 19
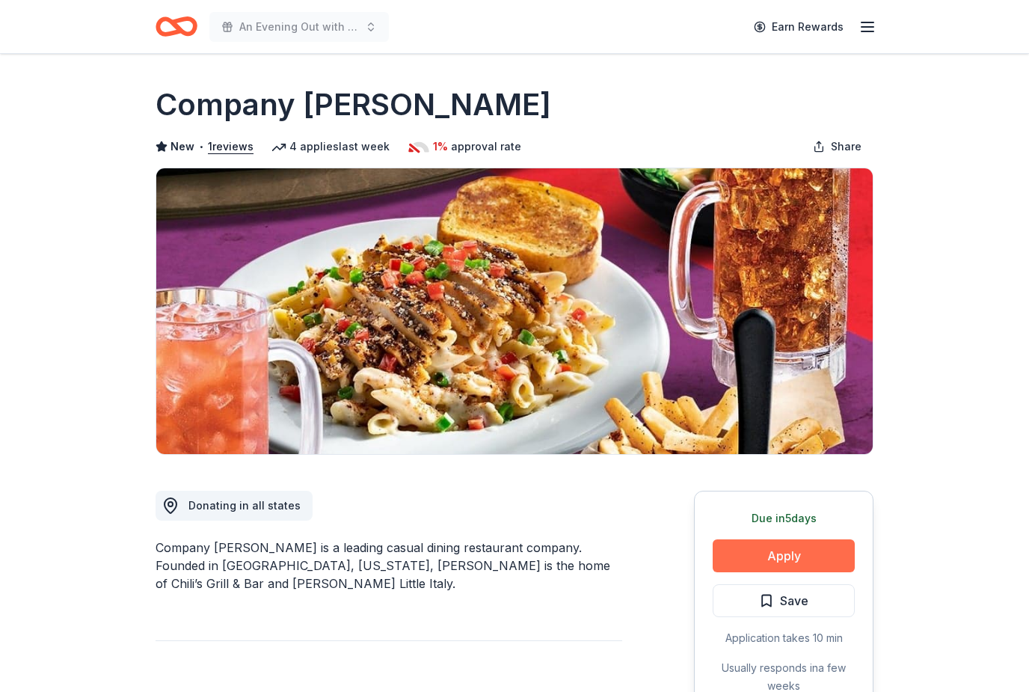
click at [815, 561] on button "Apply" at bounding box center [784, 555] width 142 height 33
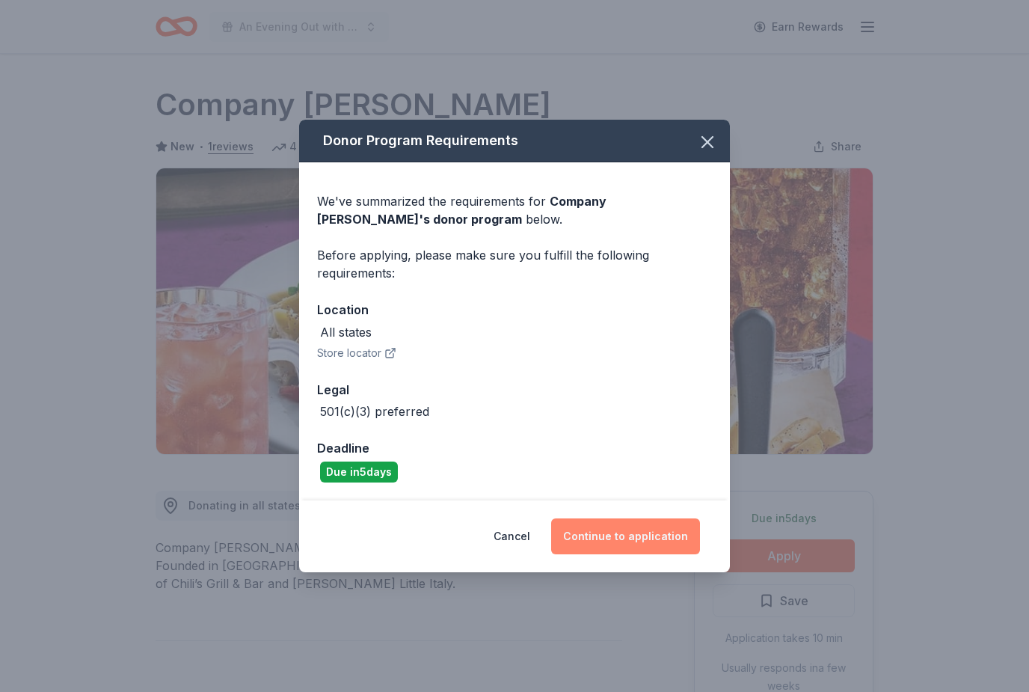
click at [677, 539] on button "Continue to application" at bounding box center [625, 536] width 149 height 36
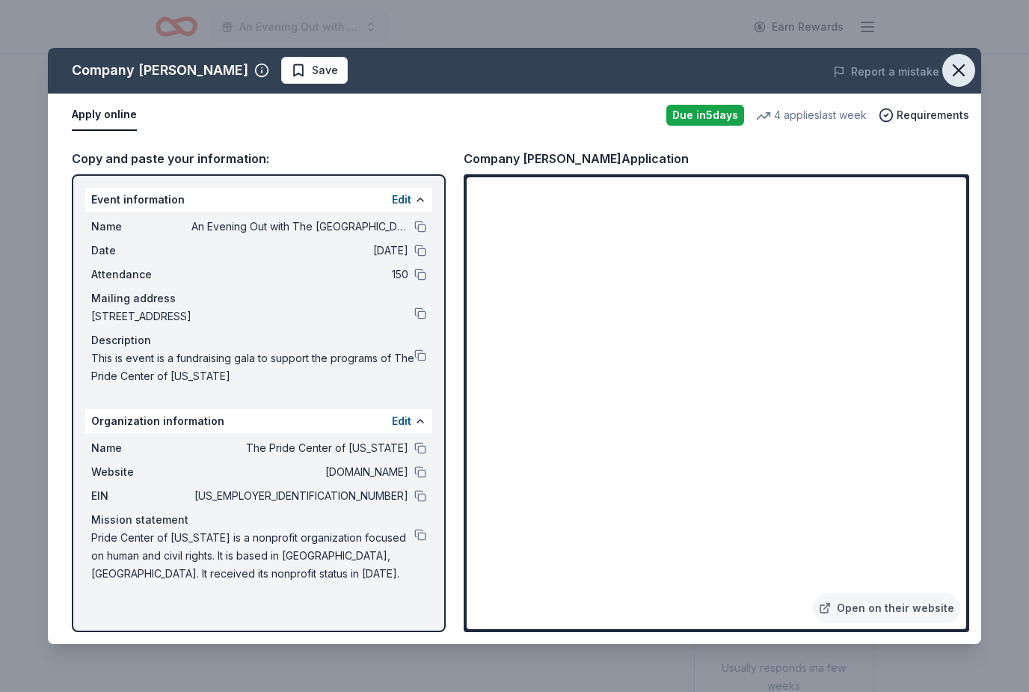
click at [957, 61] on icon "button" at bounding box center [959, 70] width 21 height 21
